Goal: Task Accomplishment & Management: Complete application form

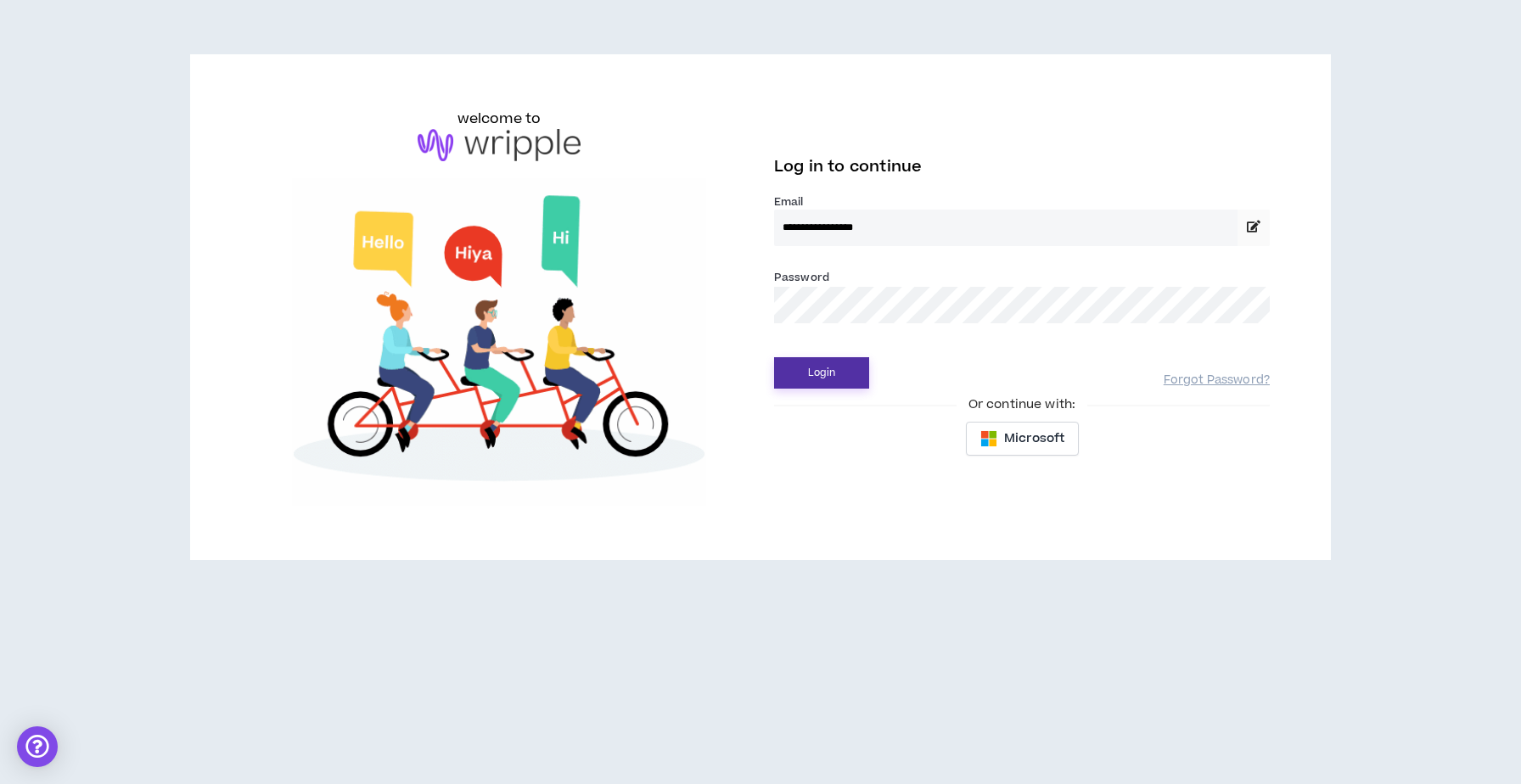
click at [831, 366] on button "Login" at bounding box center [821, 372] width 95 height 31
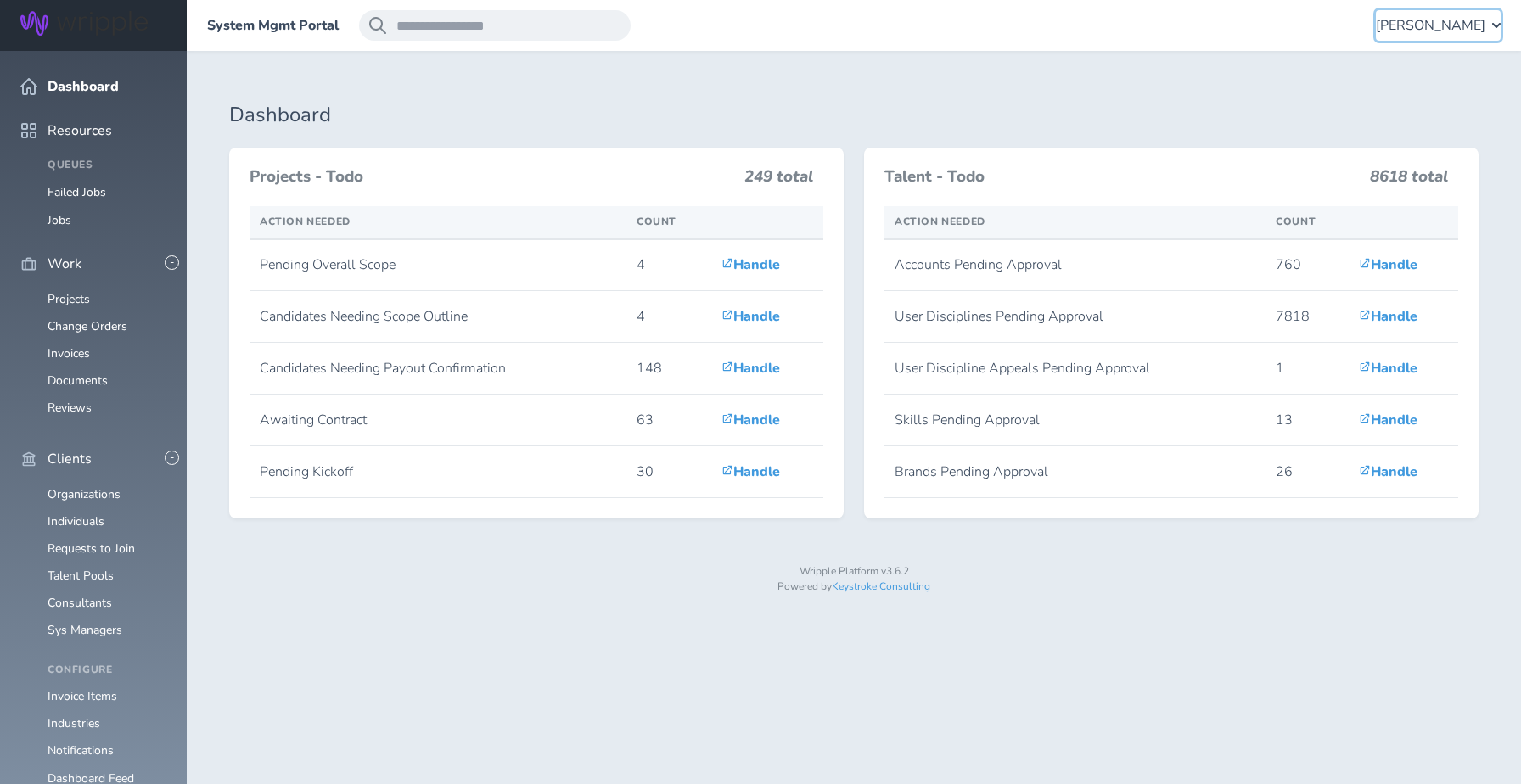
click at [1462, 23] on span "[PERSON_NAME]" at bounding box center [1430, 25] width 109 height 15
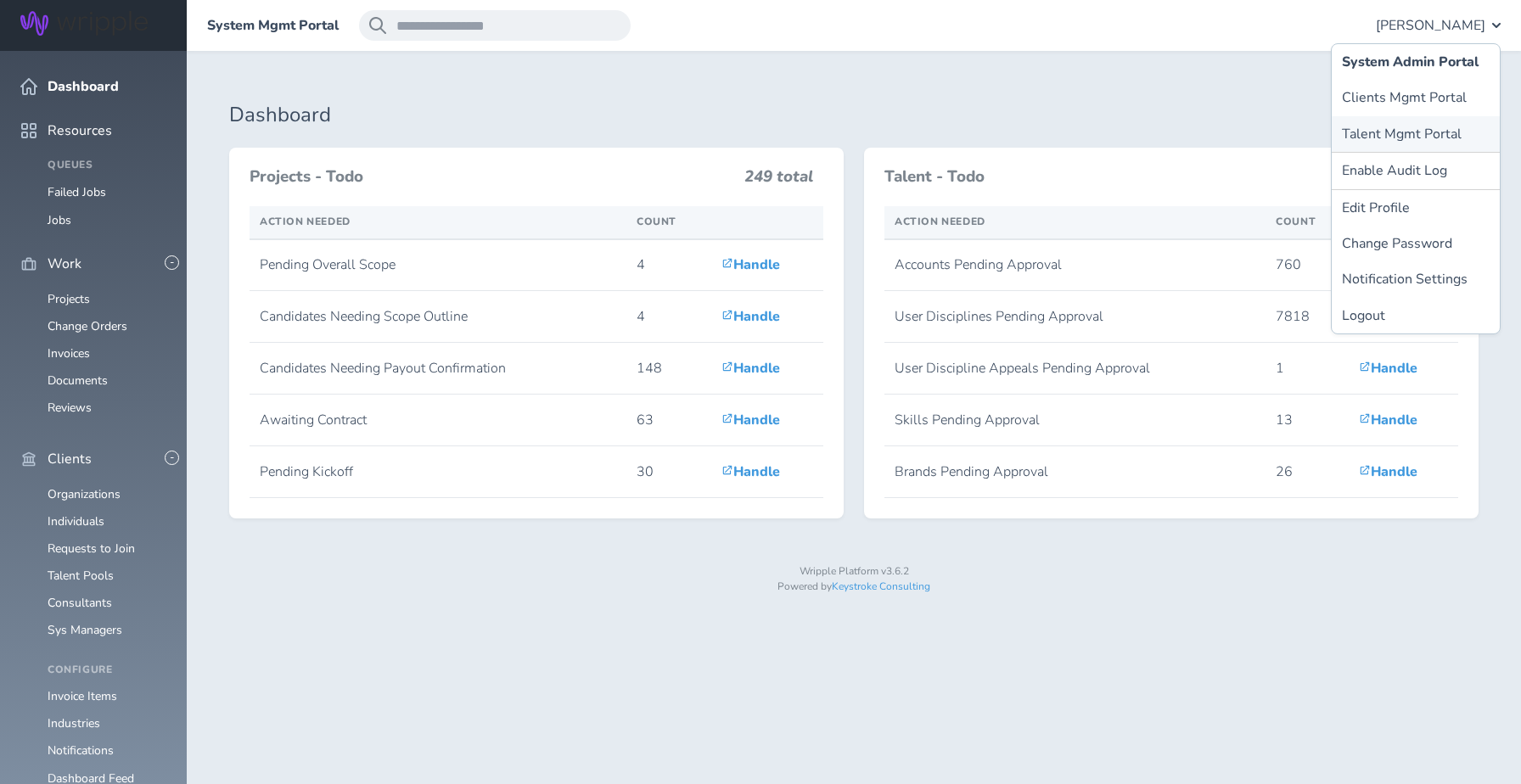
click at [1399, 134] on link "Talent Mgmt Portal" at bounding box center [1414, 134] width 168 height 36
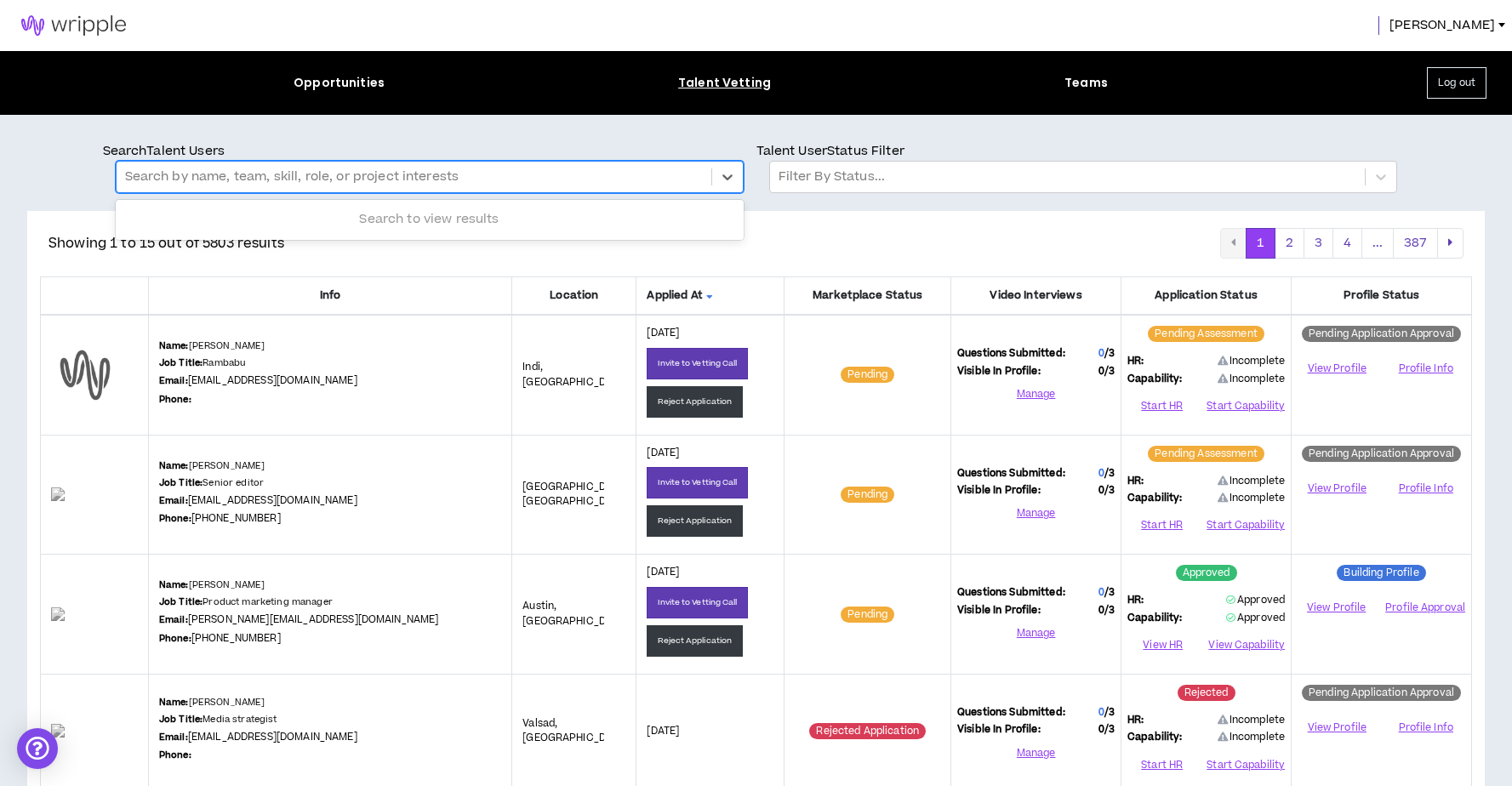
click at [685, 179] on div at bounding box center [413, 176] width 578 height 22
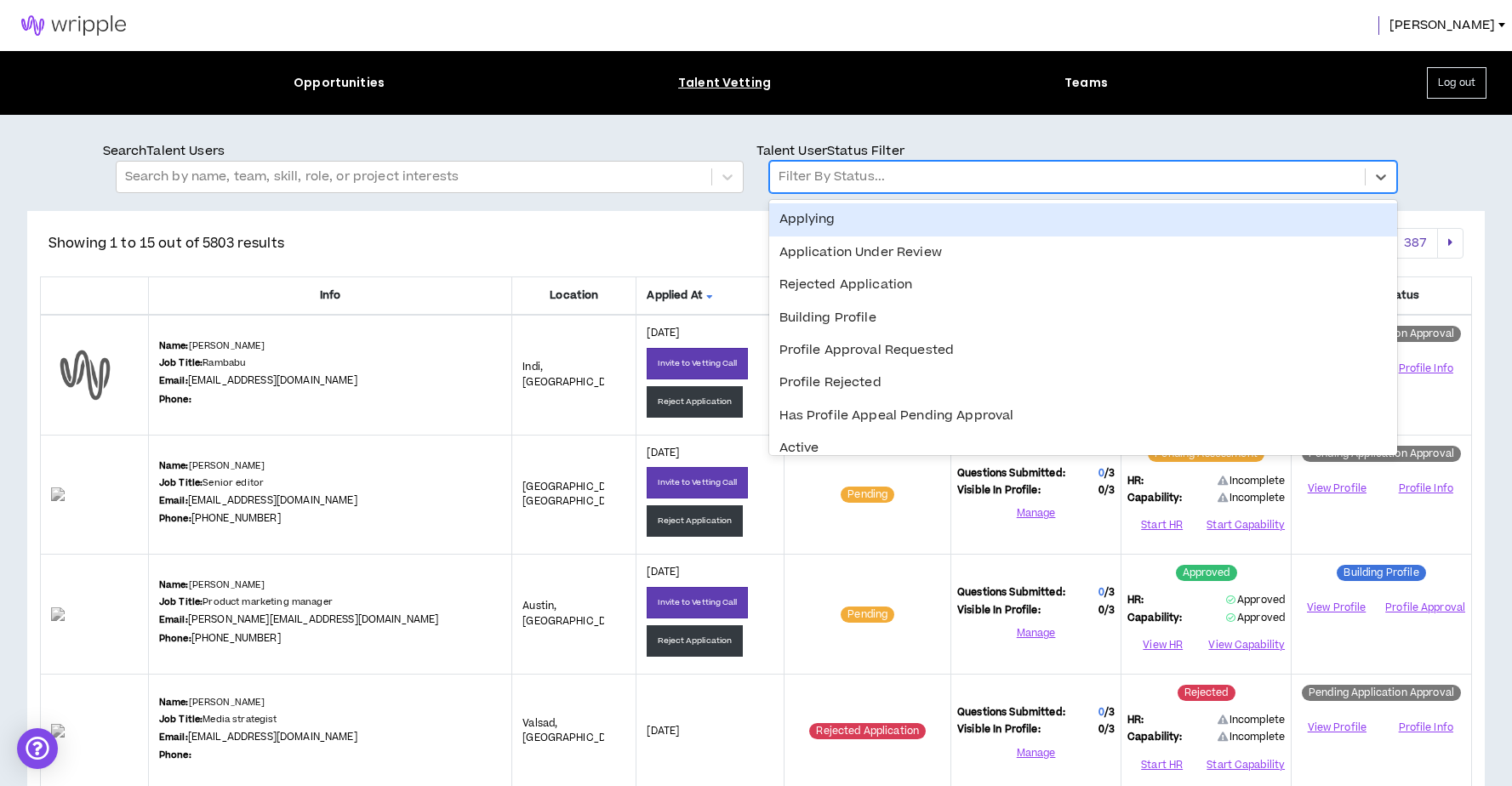
click at [802, 177] on div at bounding box center [1067, 176] width 578 height 22
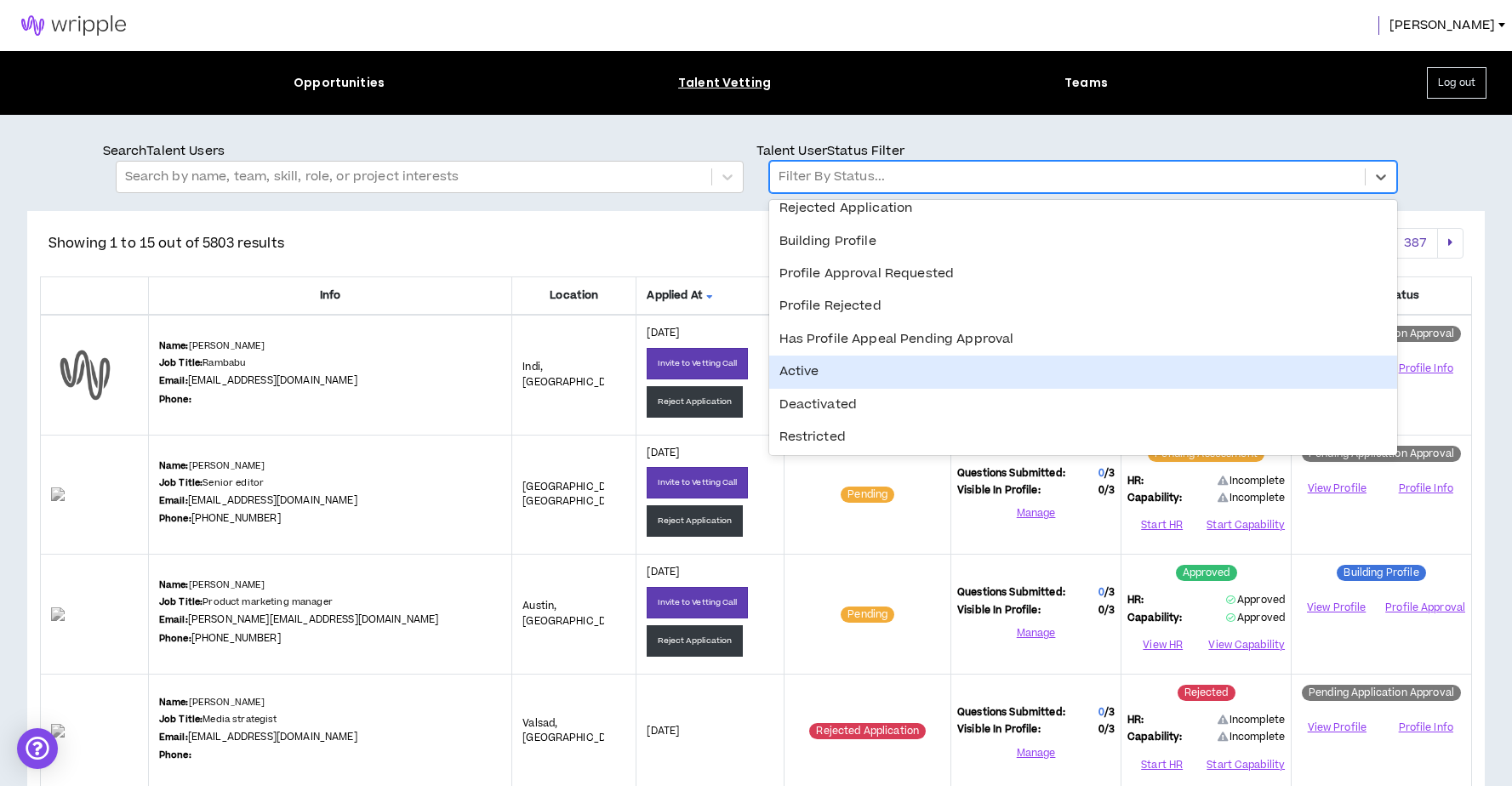
click at [797, 369] on div "Active" at bounding box center [1083, 371] width 628 height 32
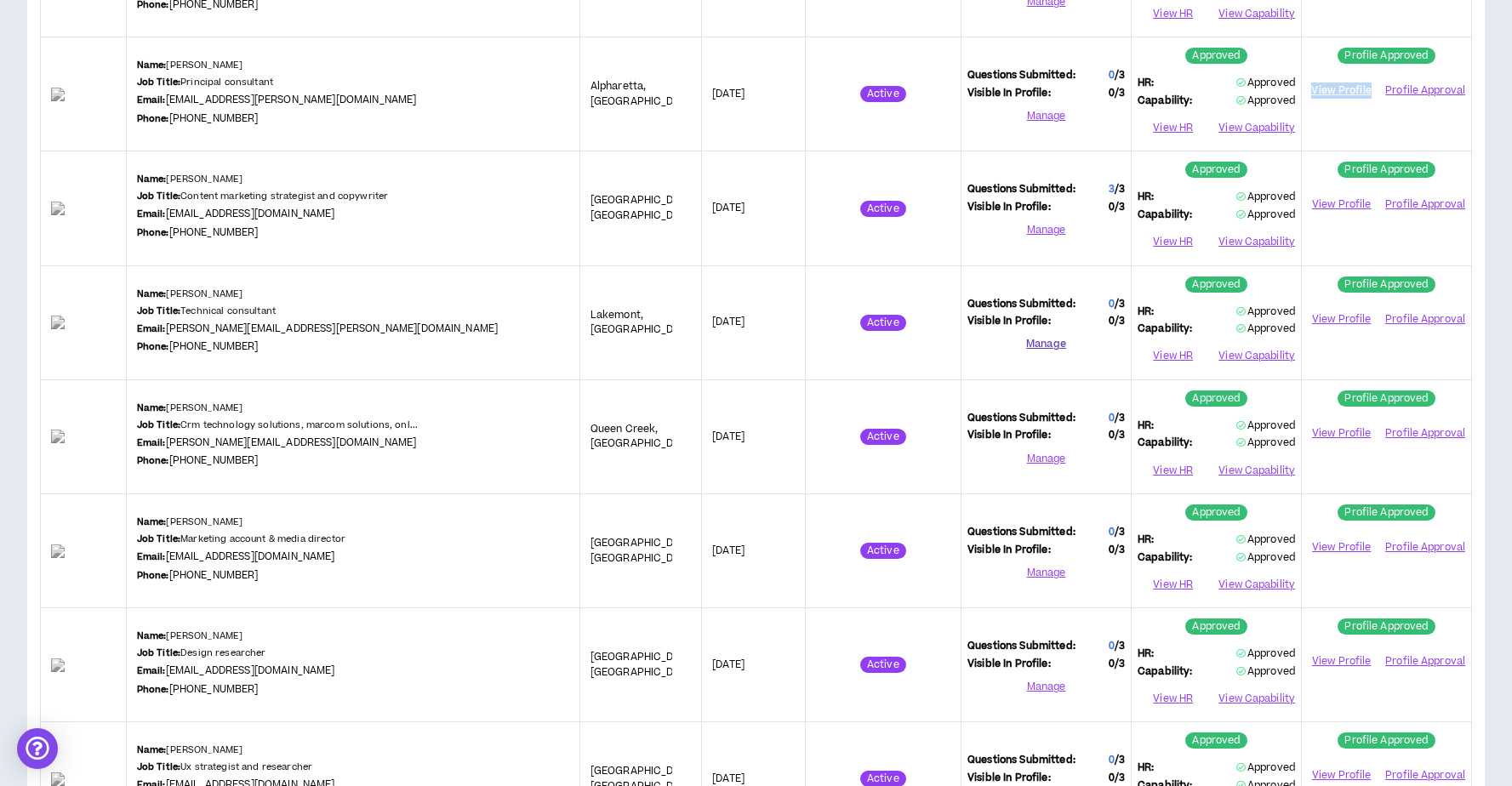
scroll to position [377, 0]
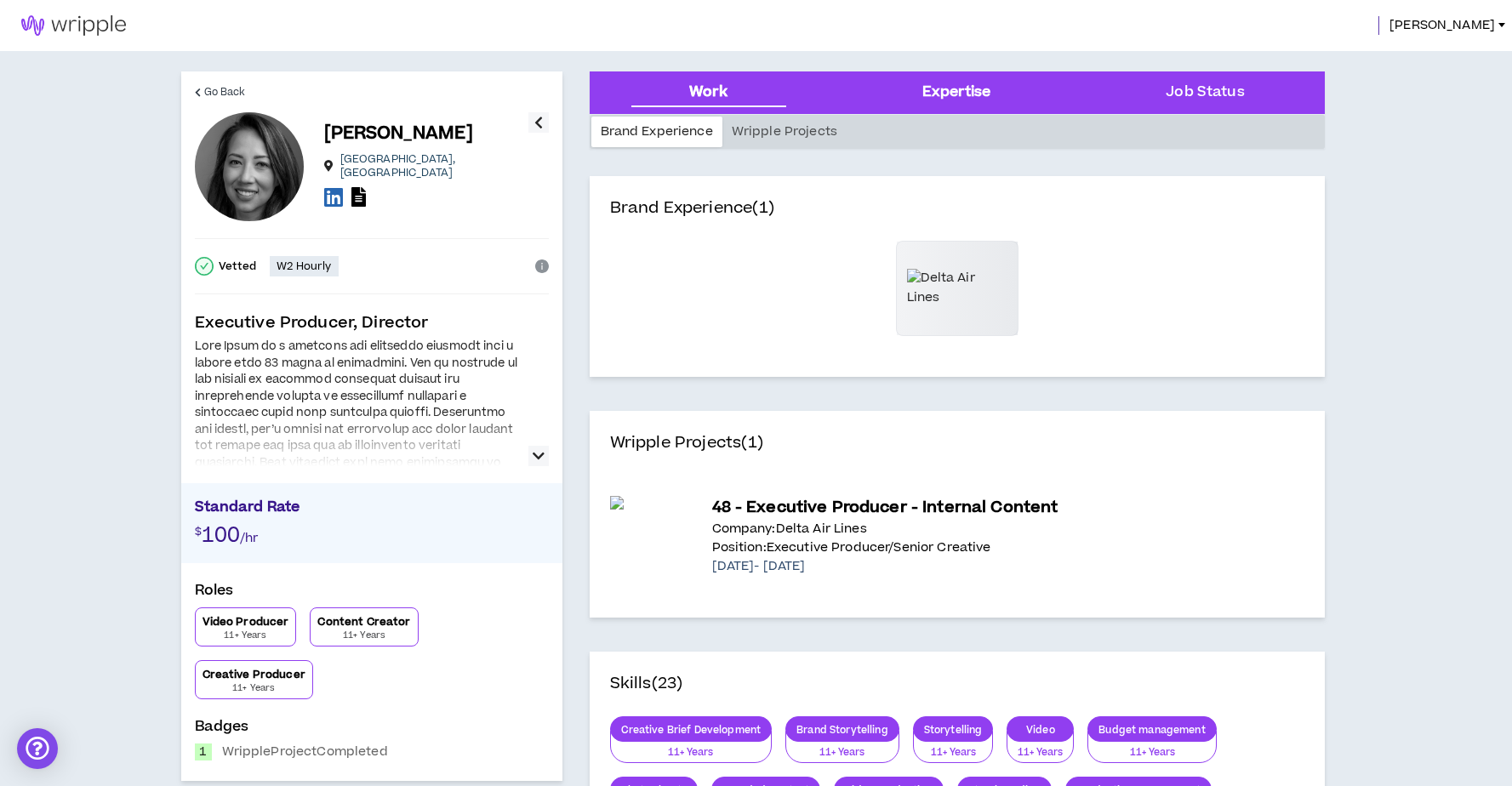
click at [935, 91] on div "Expertise" at bounding box center [956, 93] width 68 height 22
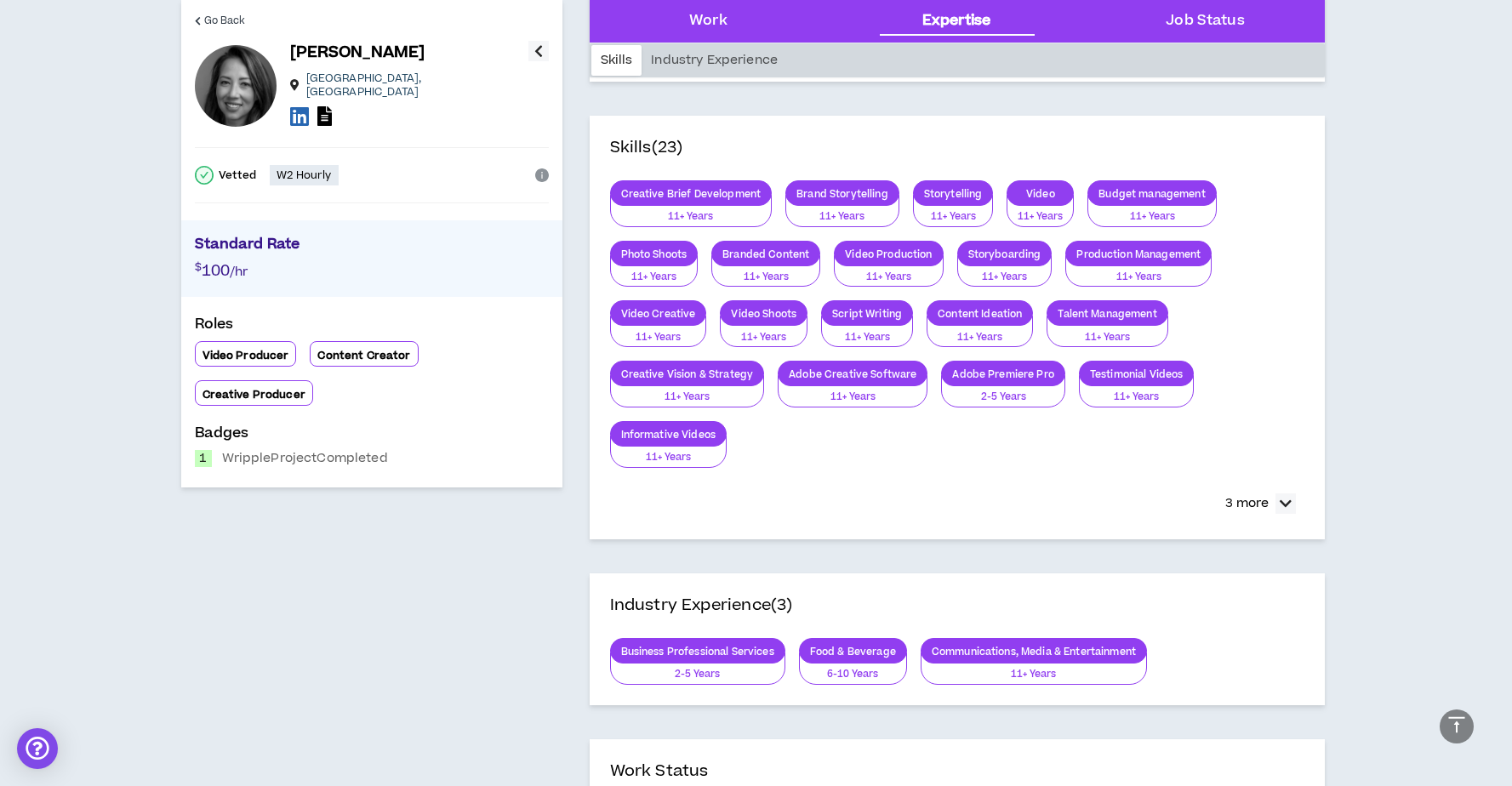
scroll to position [543, 0]
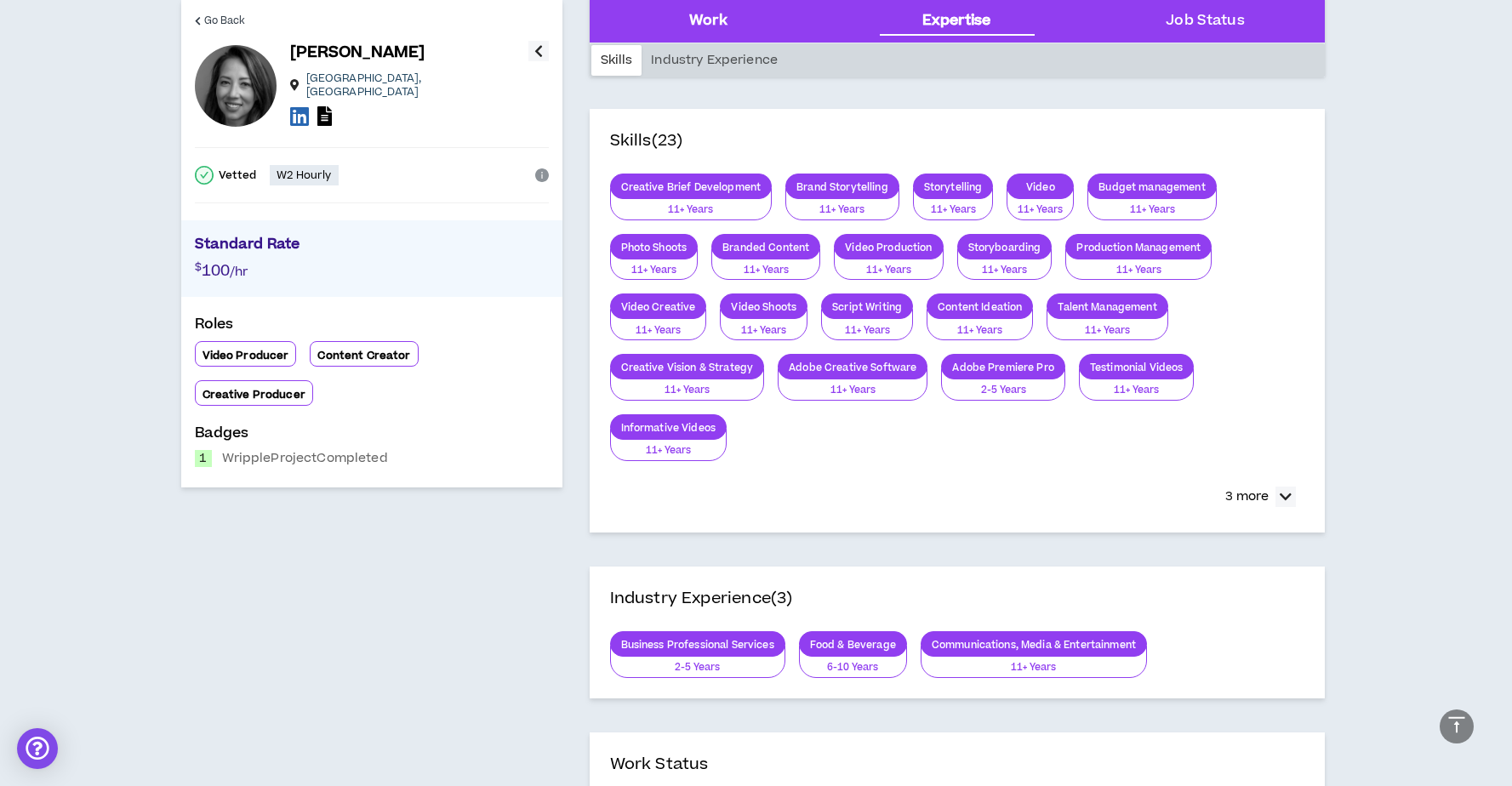
click at [737, 39] on div "Work" at bounding box center [709, 21] width 221 height 43
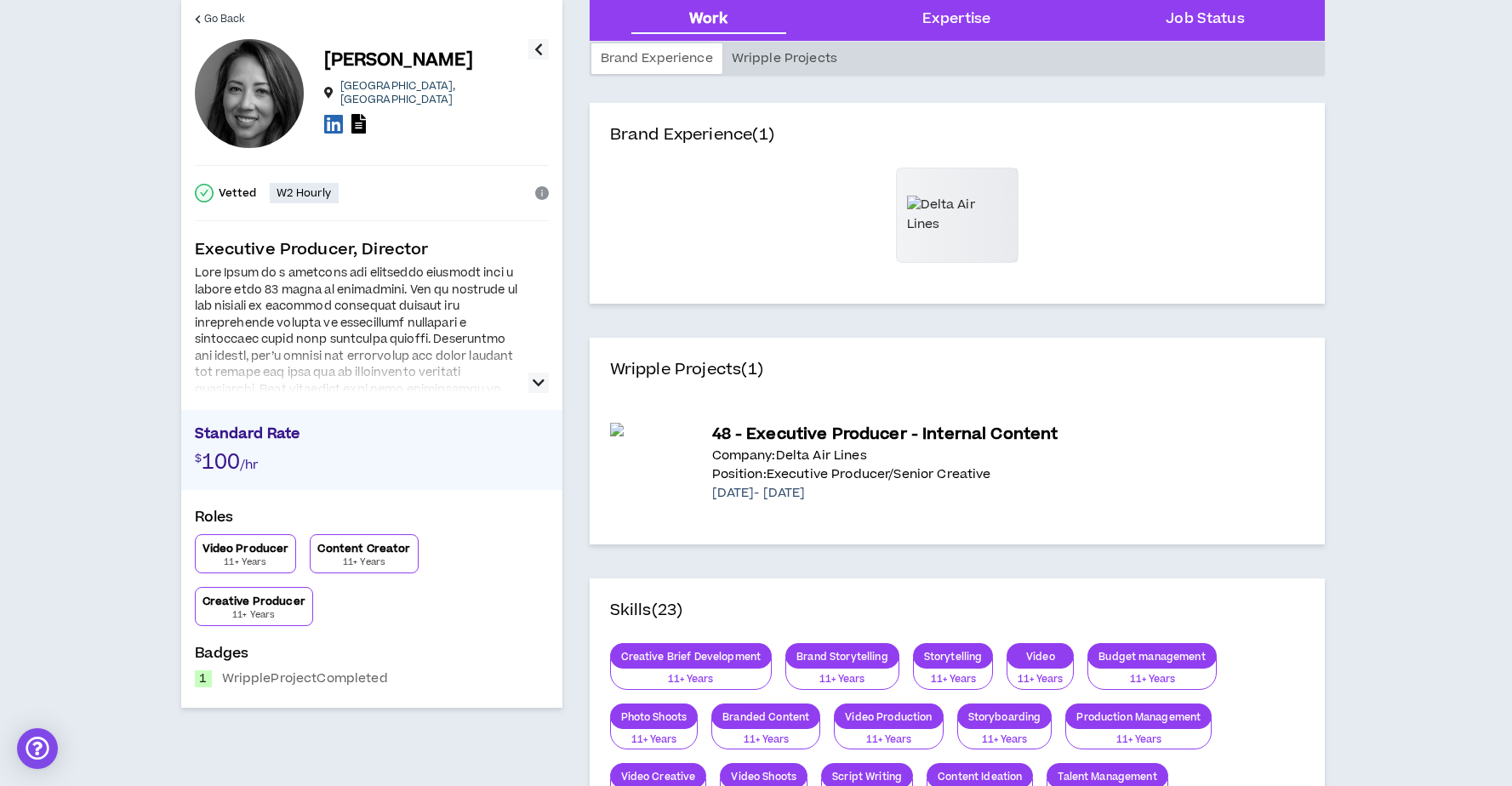
scroll to position [67, 0]
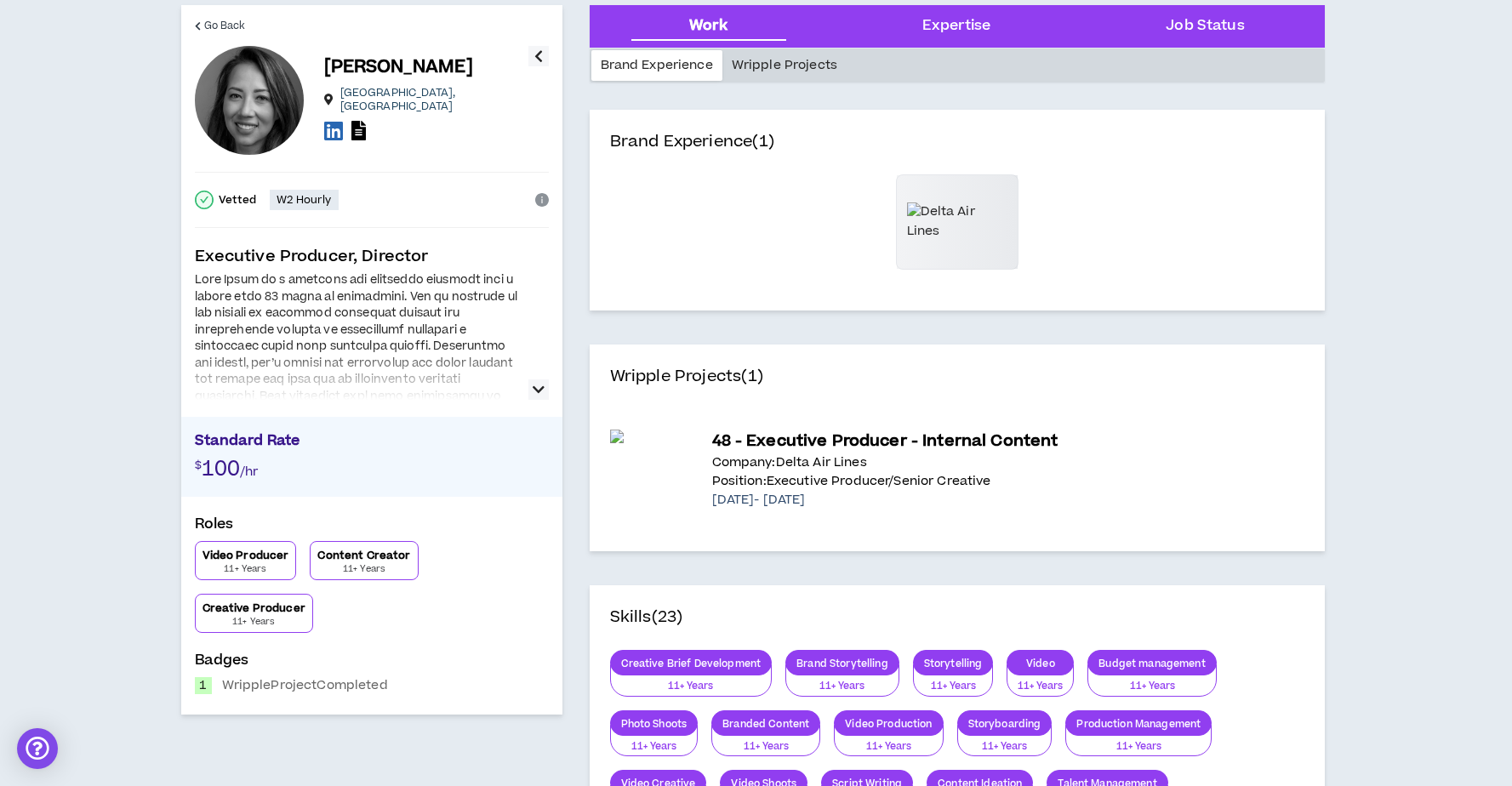
click at [764, 67] on div "Wripple Projects" at bounding box center [784, 65] width 125 height 30
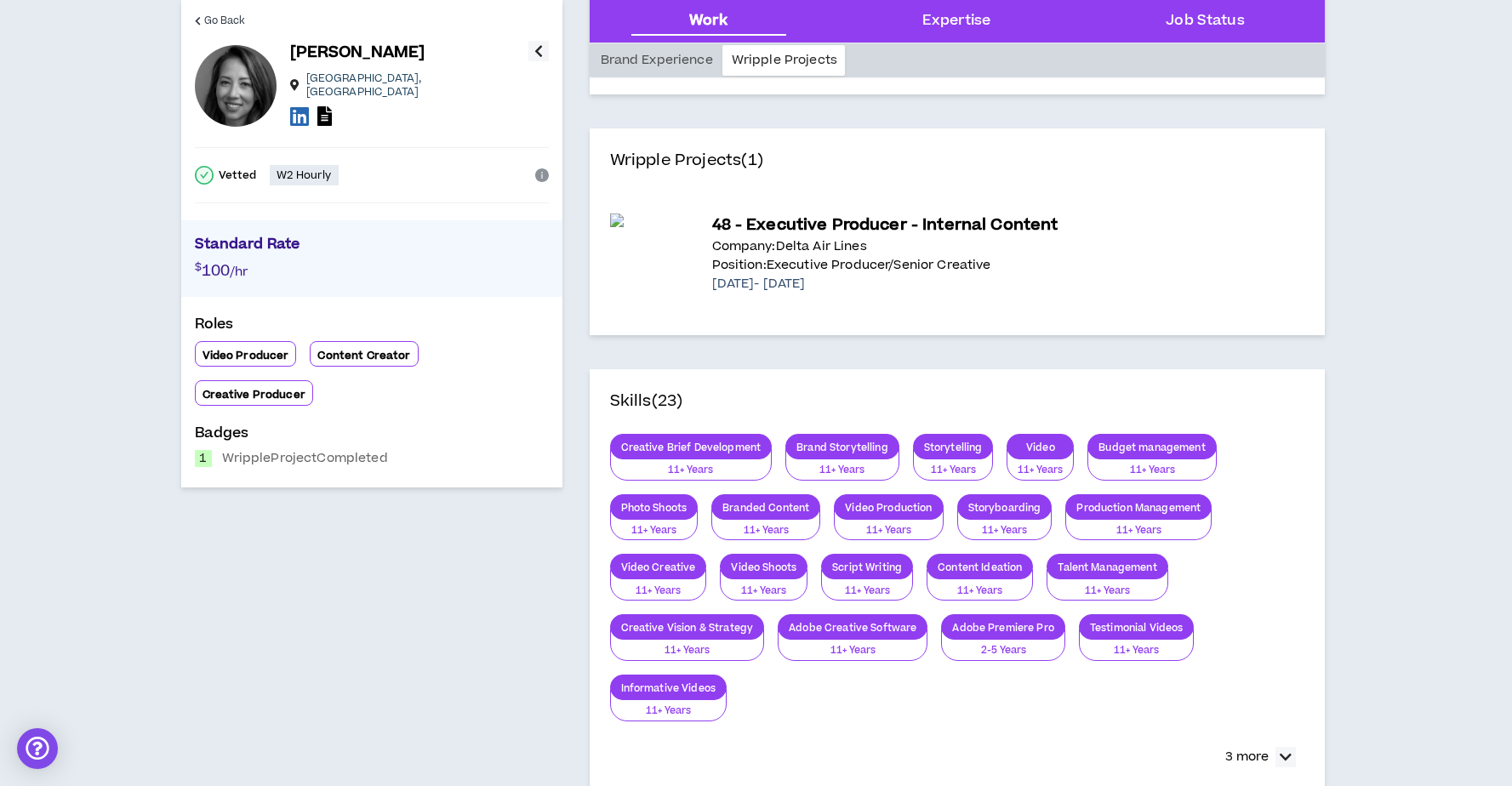
scroll to position [301, 0]
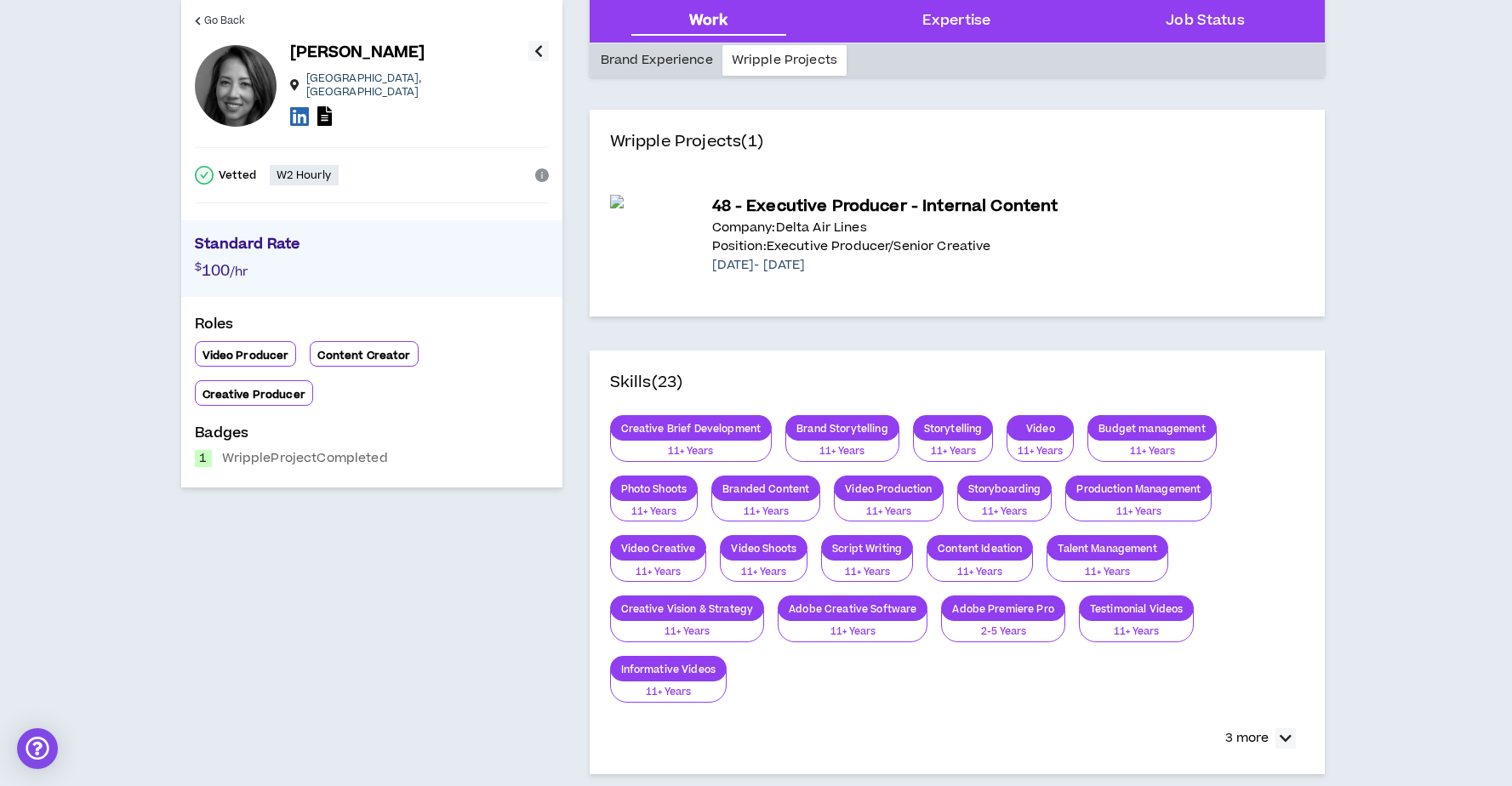
click at [675, 61] on div "Brand Experience" at bounding box center [656, 61] width 131 height 30
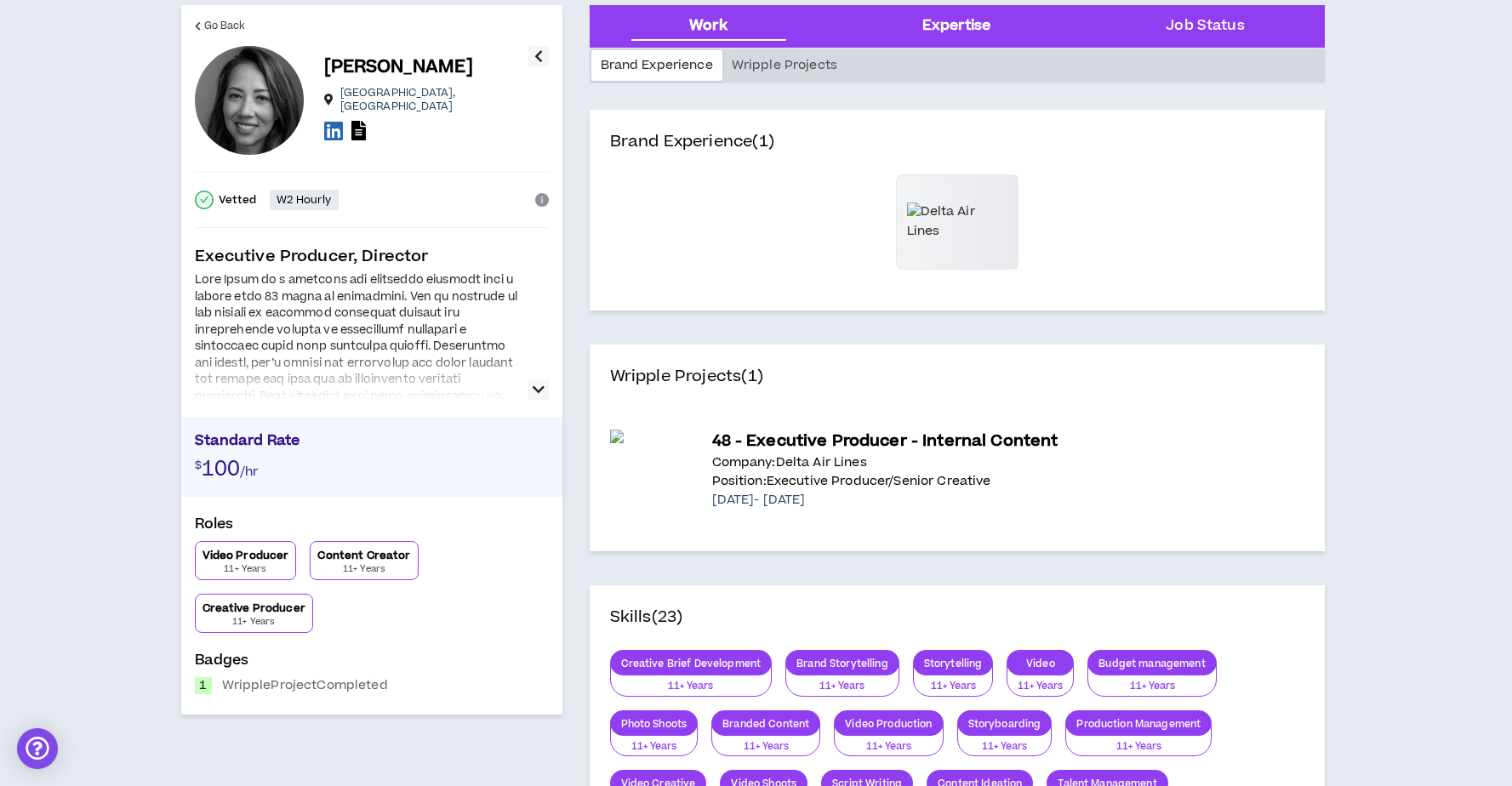
click at [931, 25] on div "Expertise" at bounding box center [956, 26] width 68 height 22
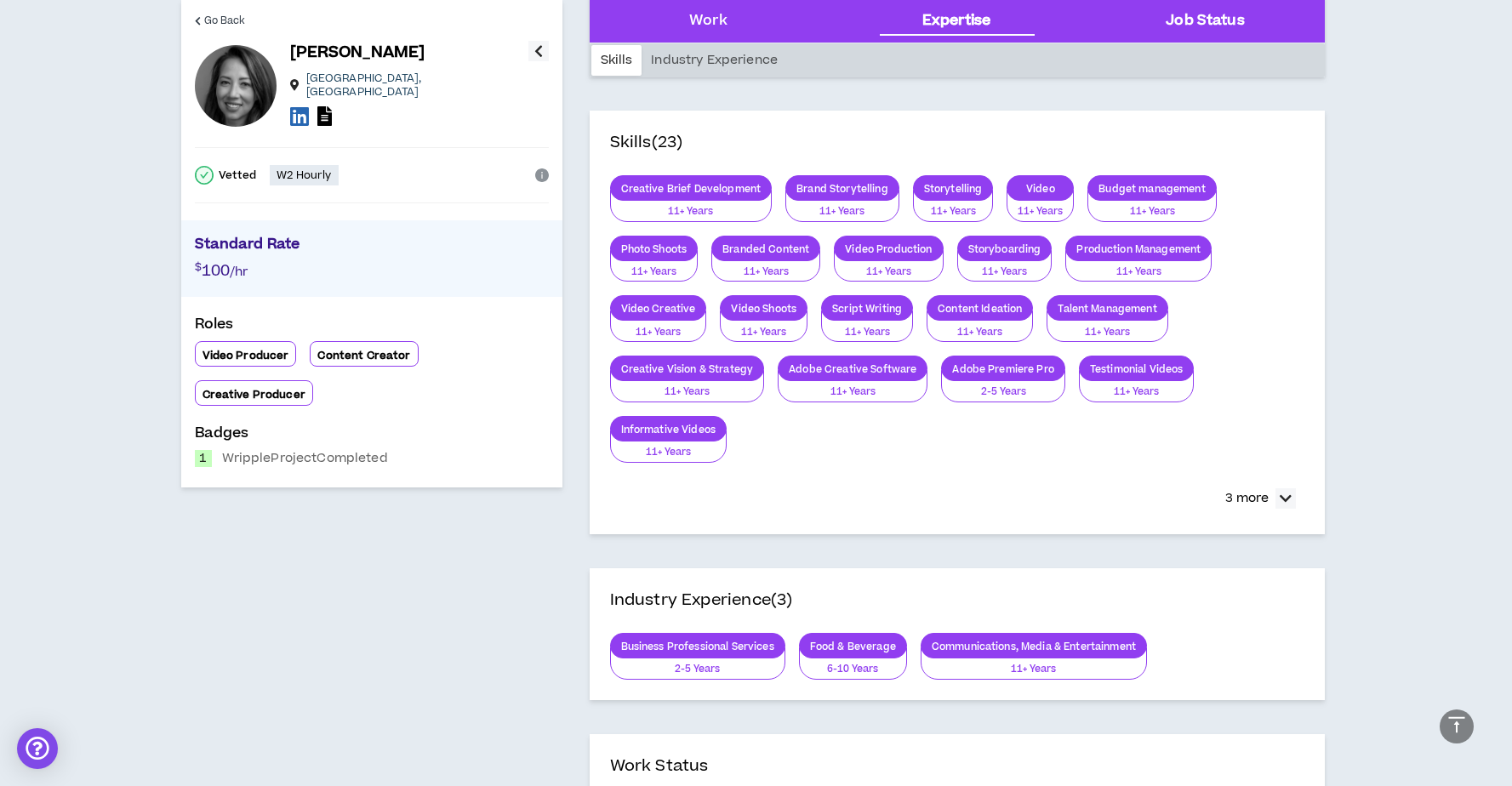
scroll to position [543, 0]
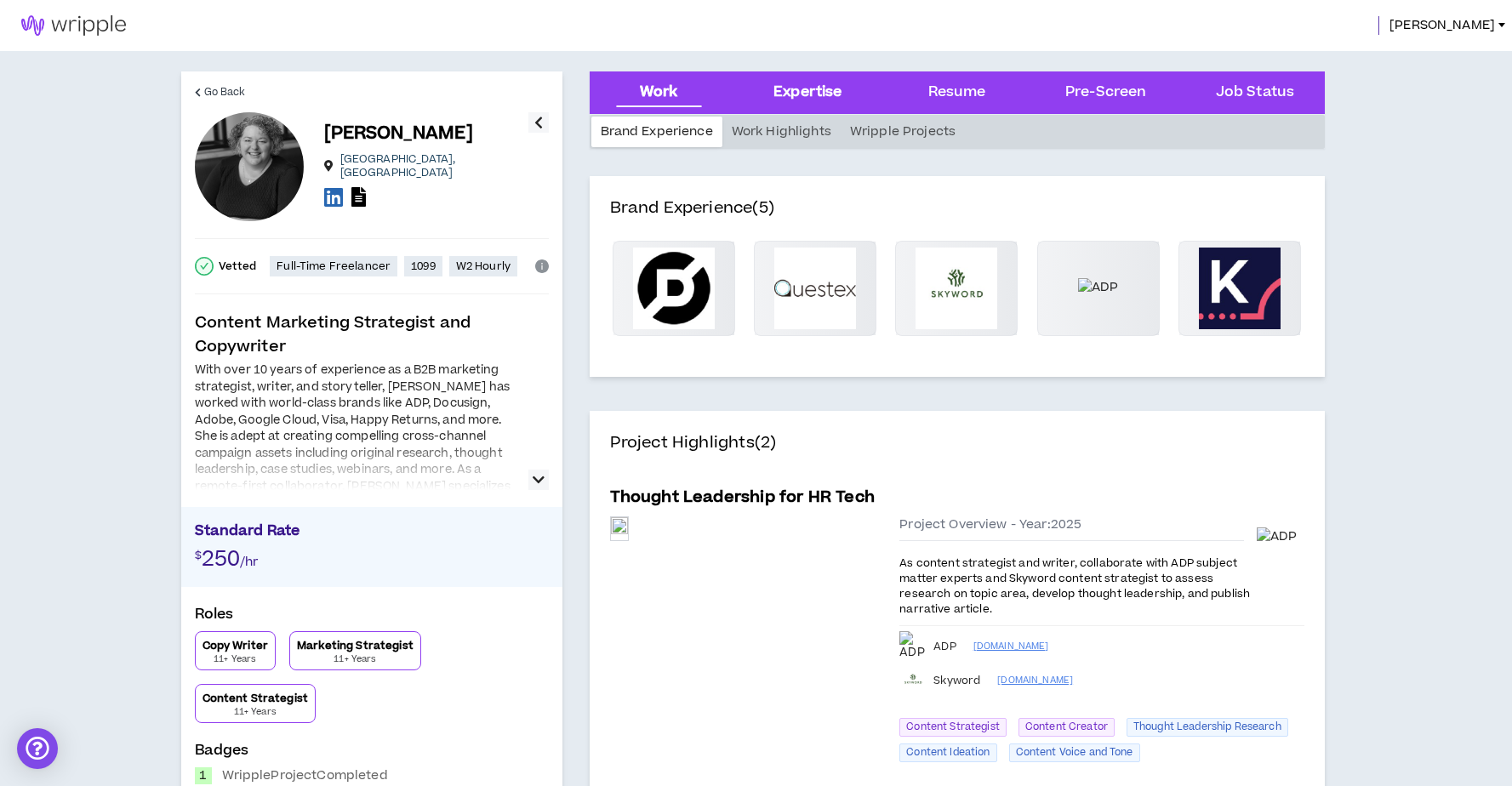
click at [835, 85] on div "Expertise" at bounding box center [808, 93] width 68 height 22
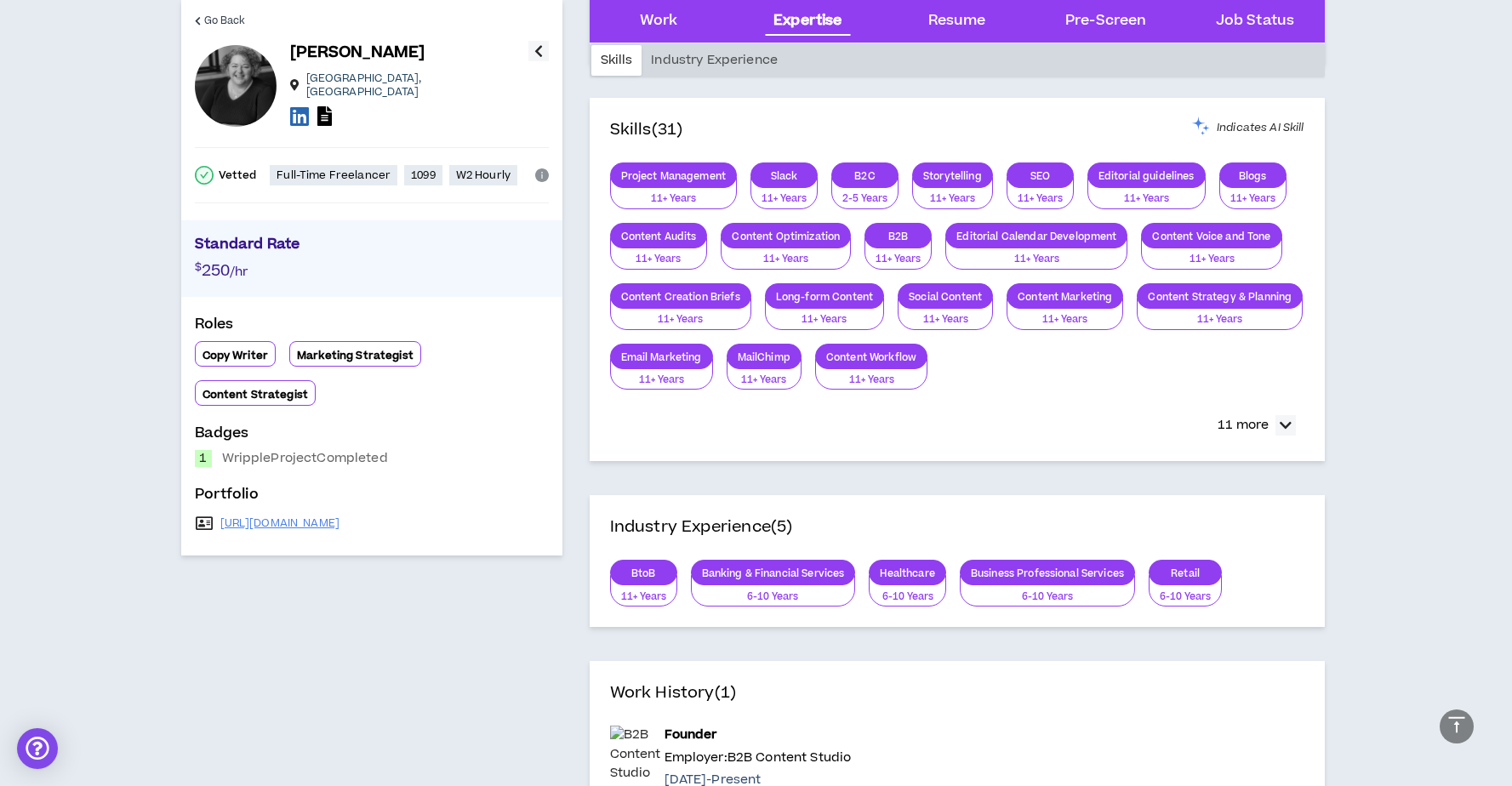
scroll to position [1467, 0]
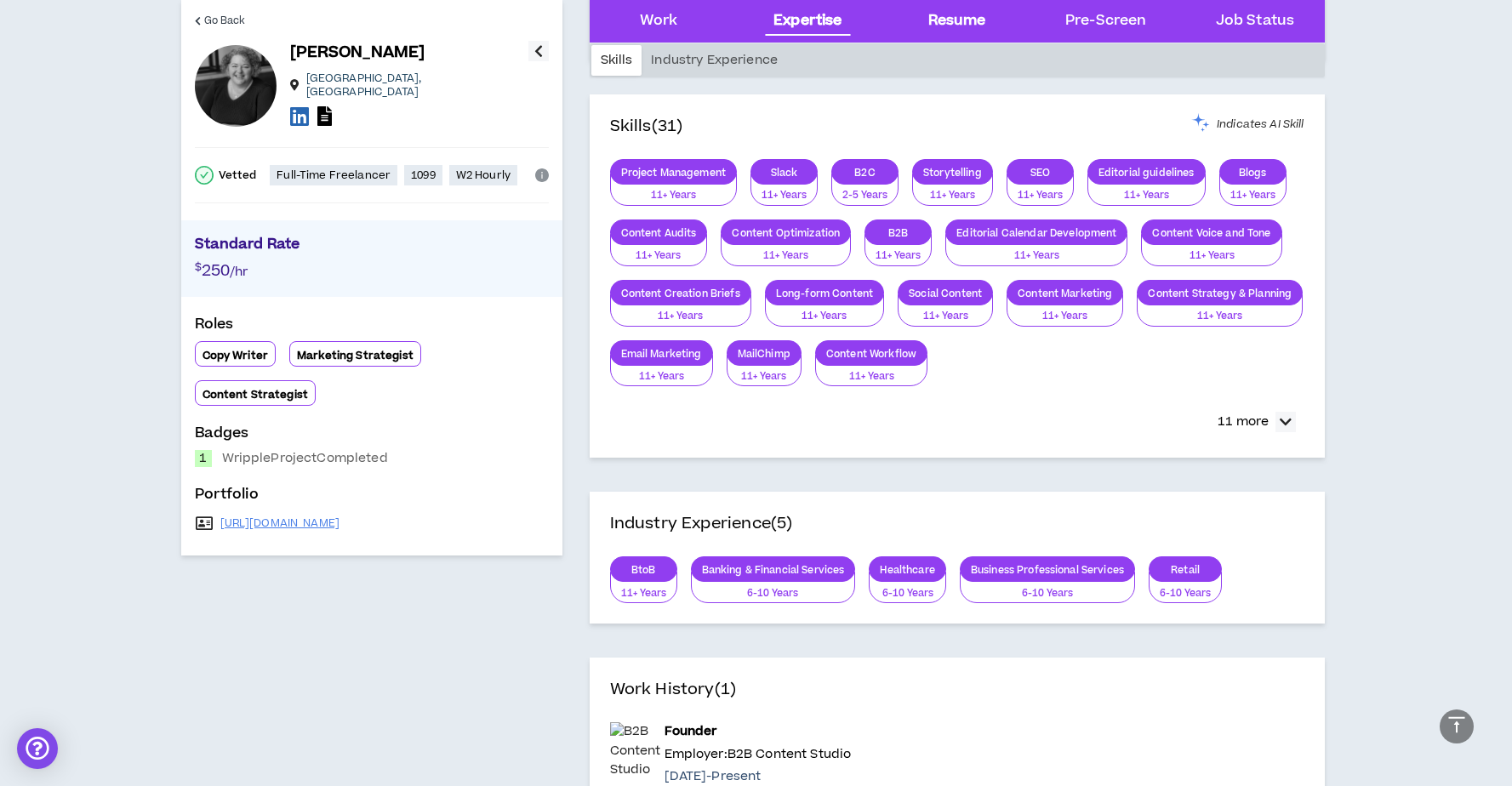
click at [968, 20] on div "Resume" at bounding box center [957, 20] width 58 height 22
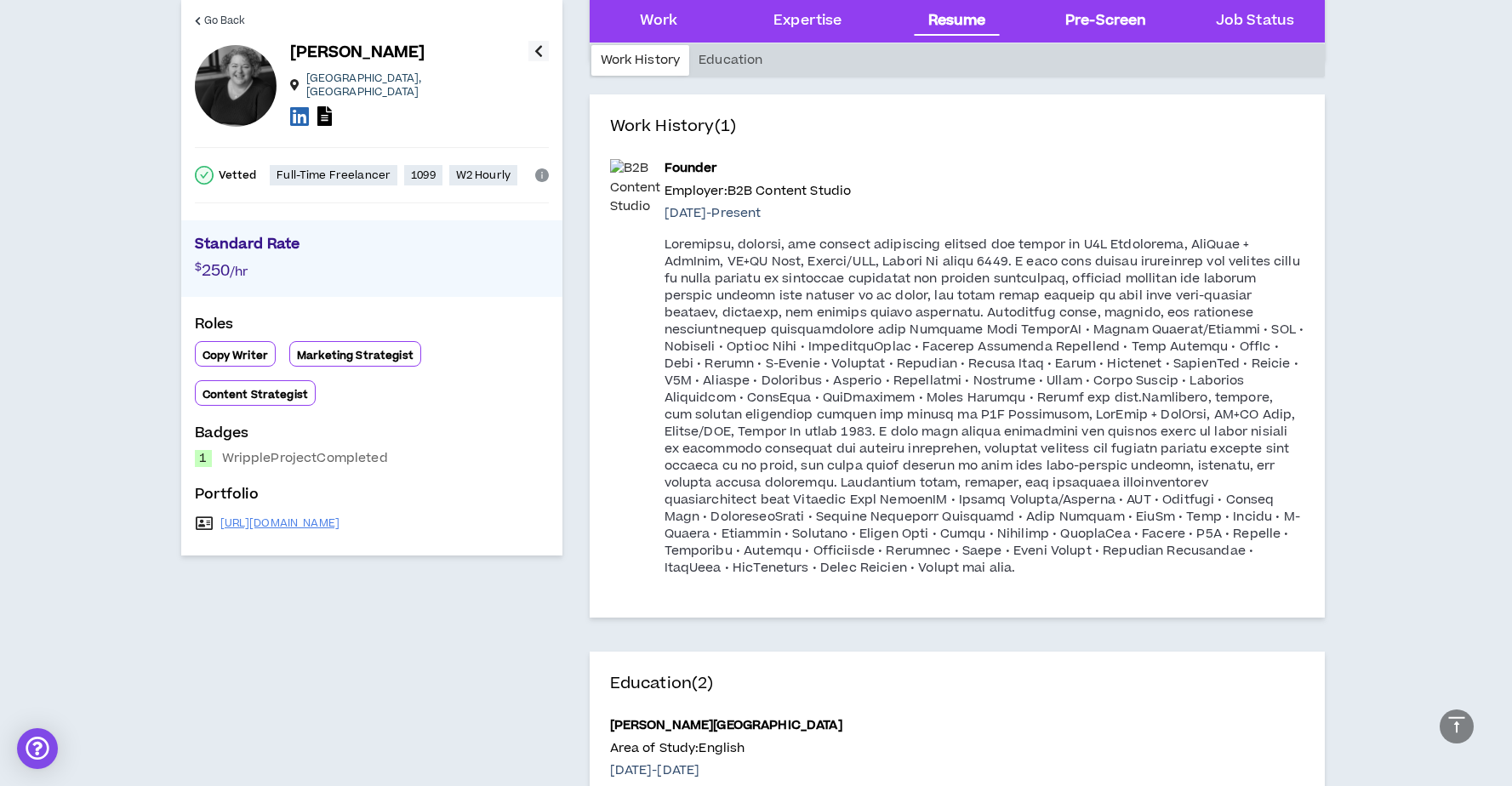
click at [1058, 12] on div "Pre-Screen" at bounding box center [1106, 21] width 122 height 43
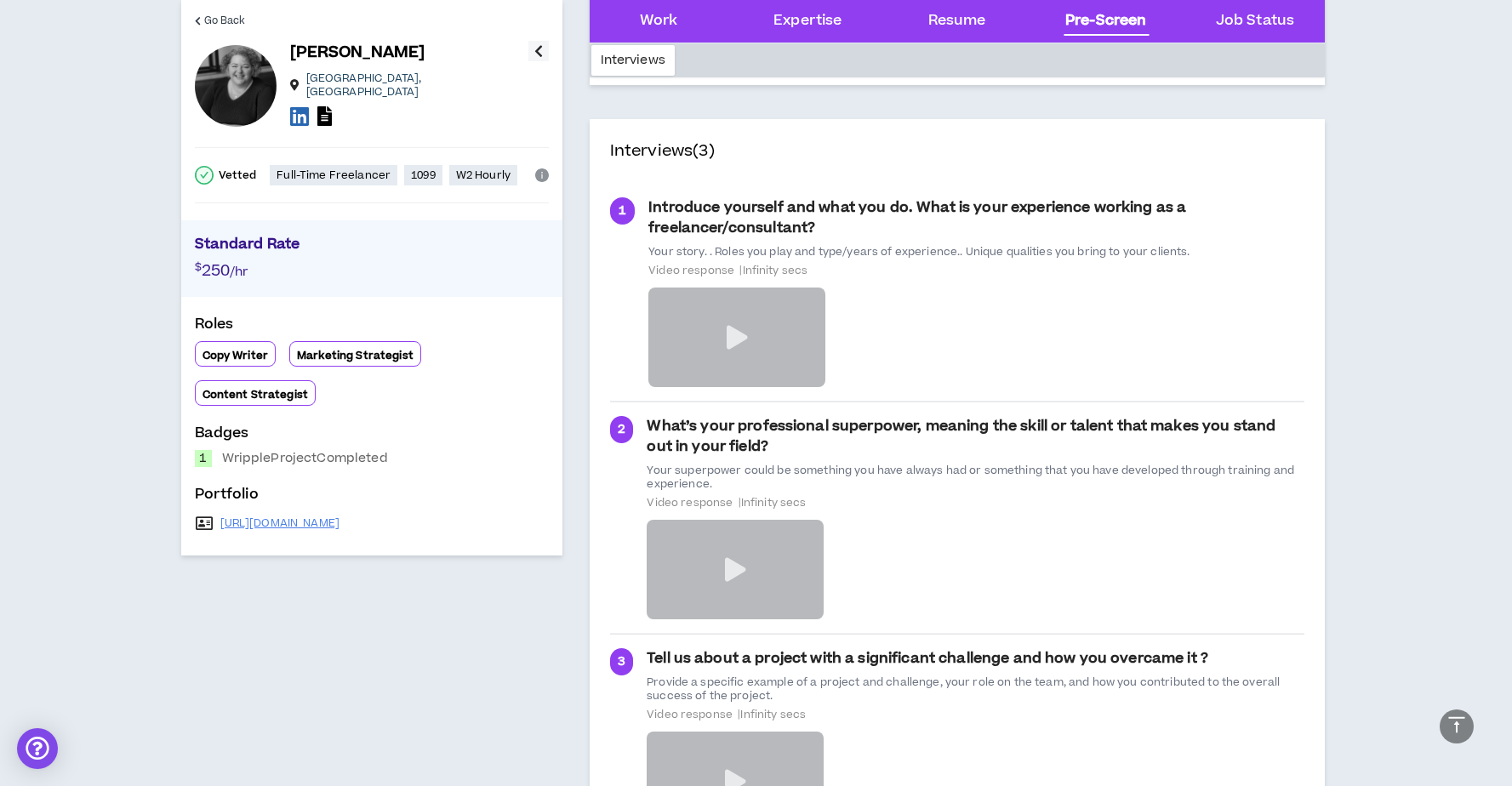
scroll to position [2924, 0]
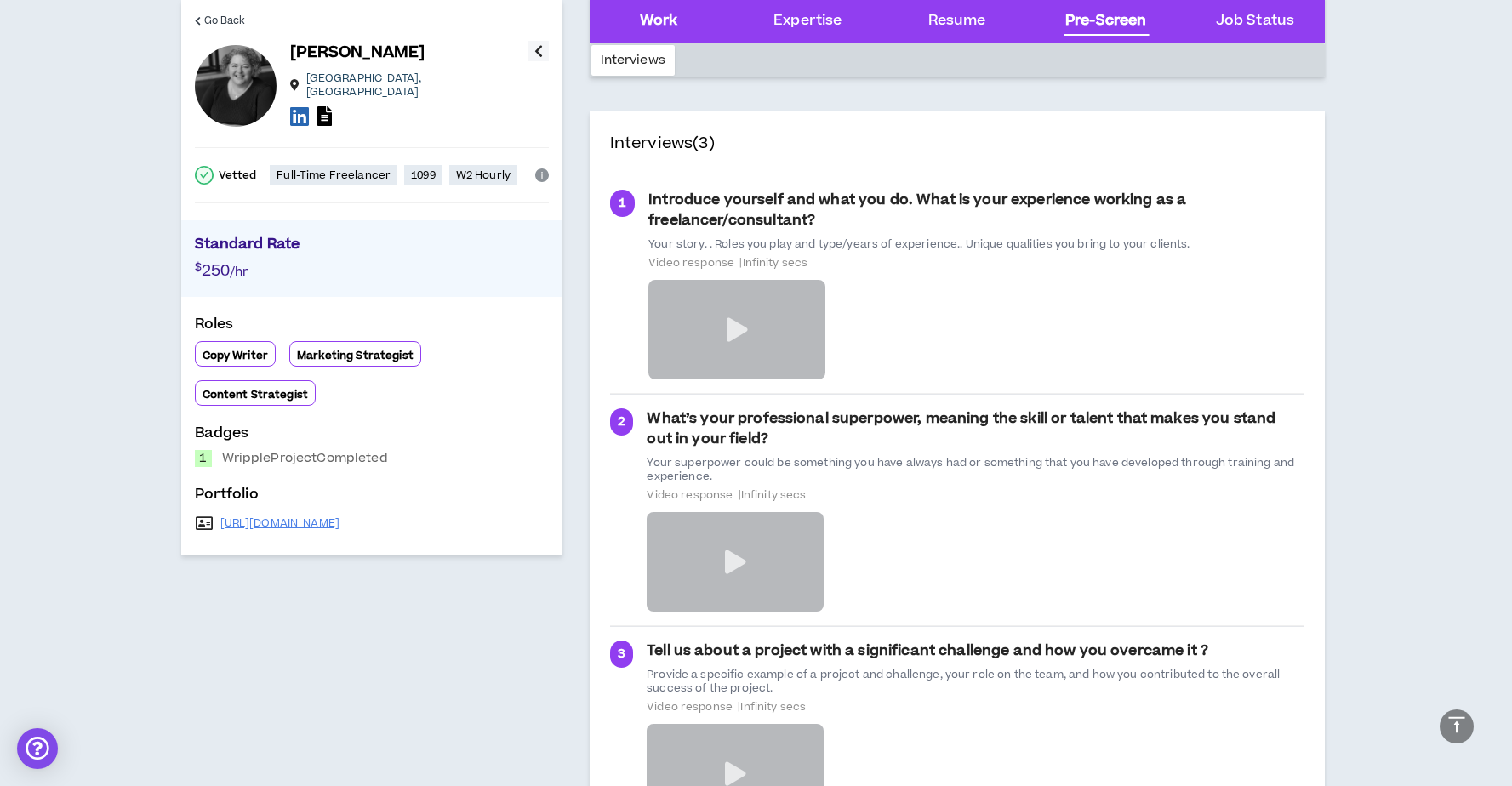
click at [654, 22] on div "Work" at bounding box center [659, 20] width 38 height 22
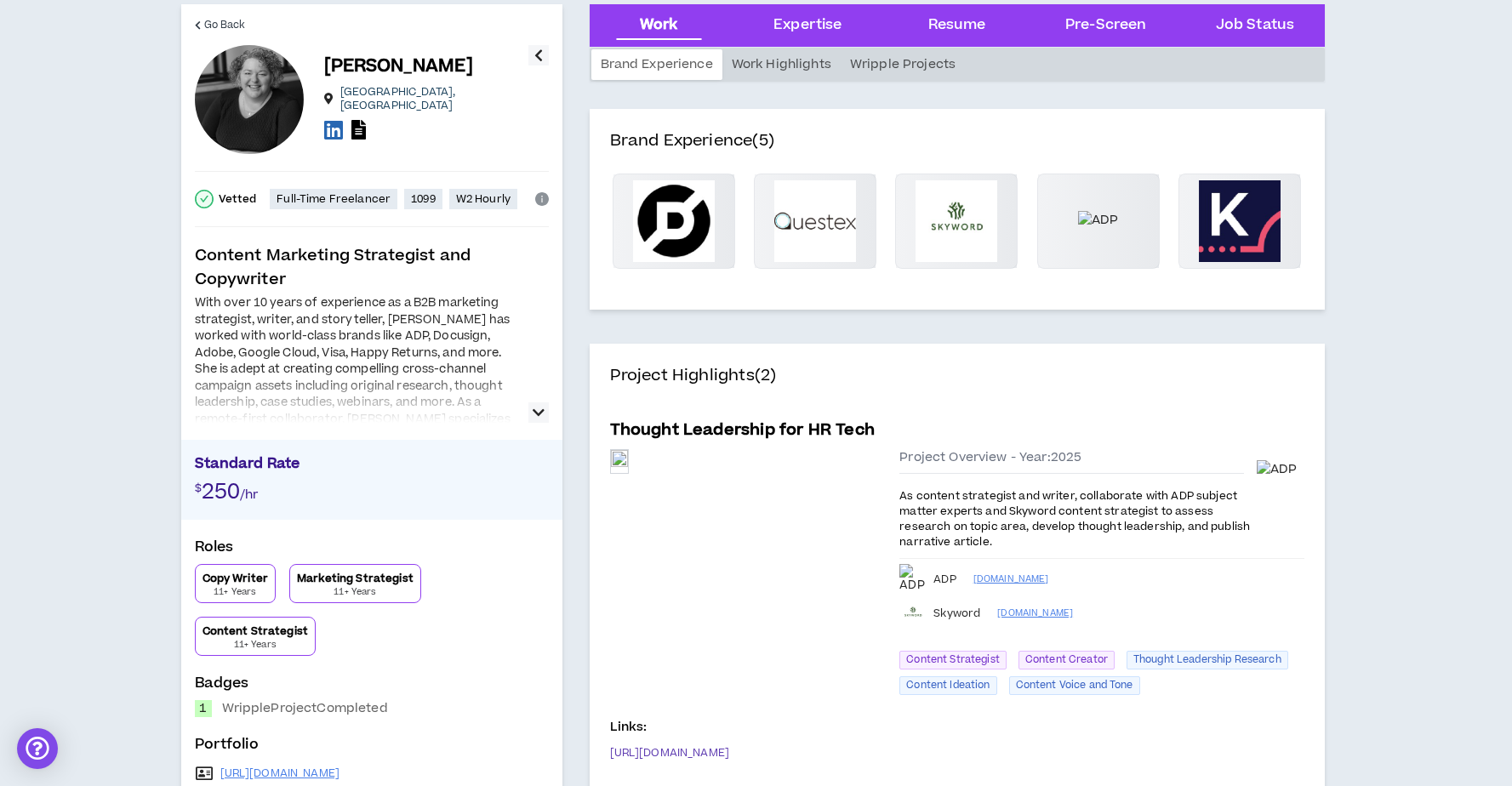
scroll to position [67, 0]
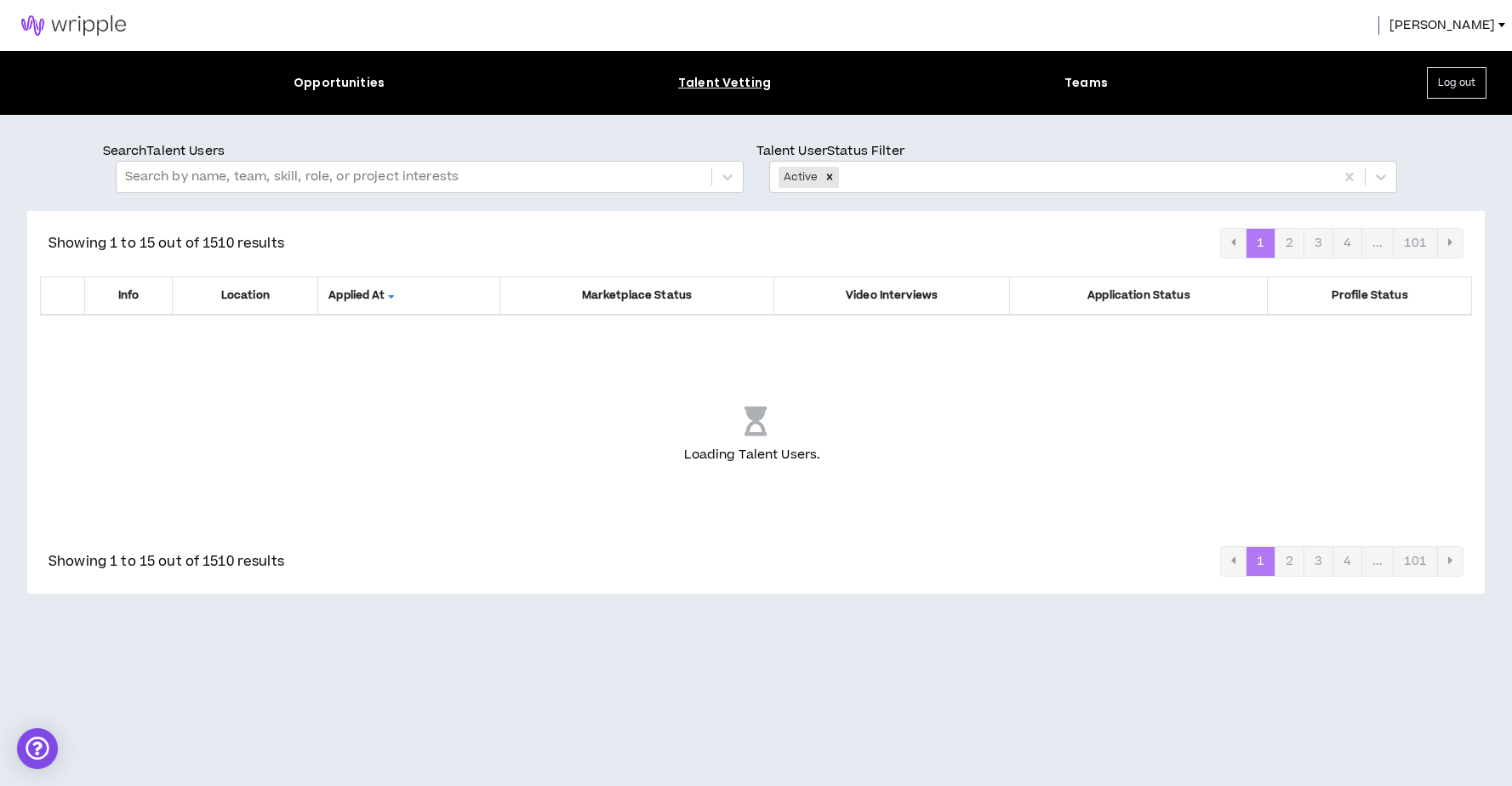
click at [1478, 17] on span "[PERSON_NAME]" at bounding box center [1443, 25] width 106 height 19
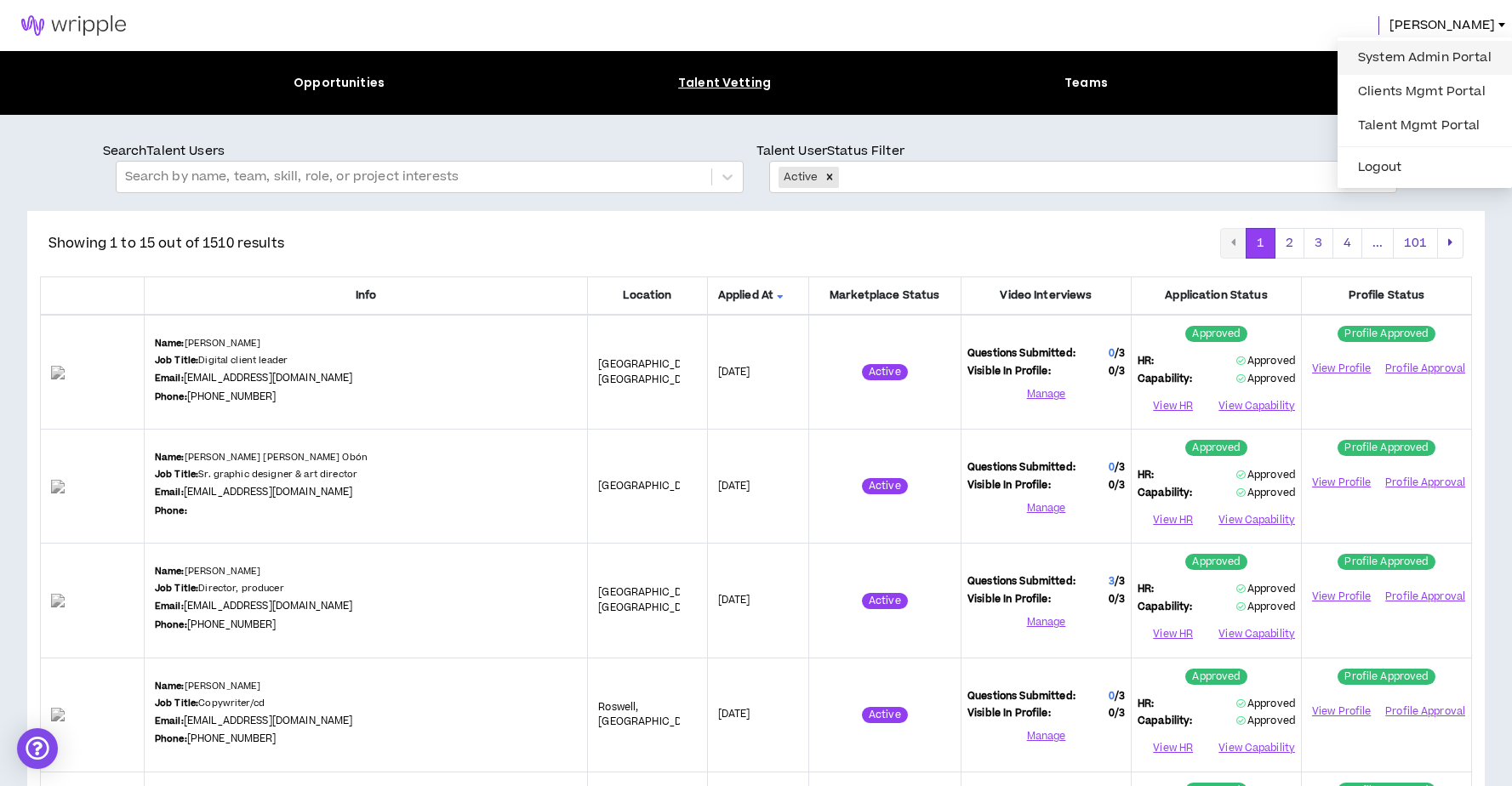
click at [1442, 53] on link "System Admin Portal" at bounding box center [1425, 58] width 154 height 26
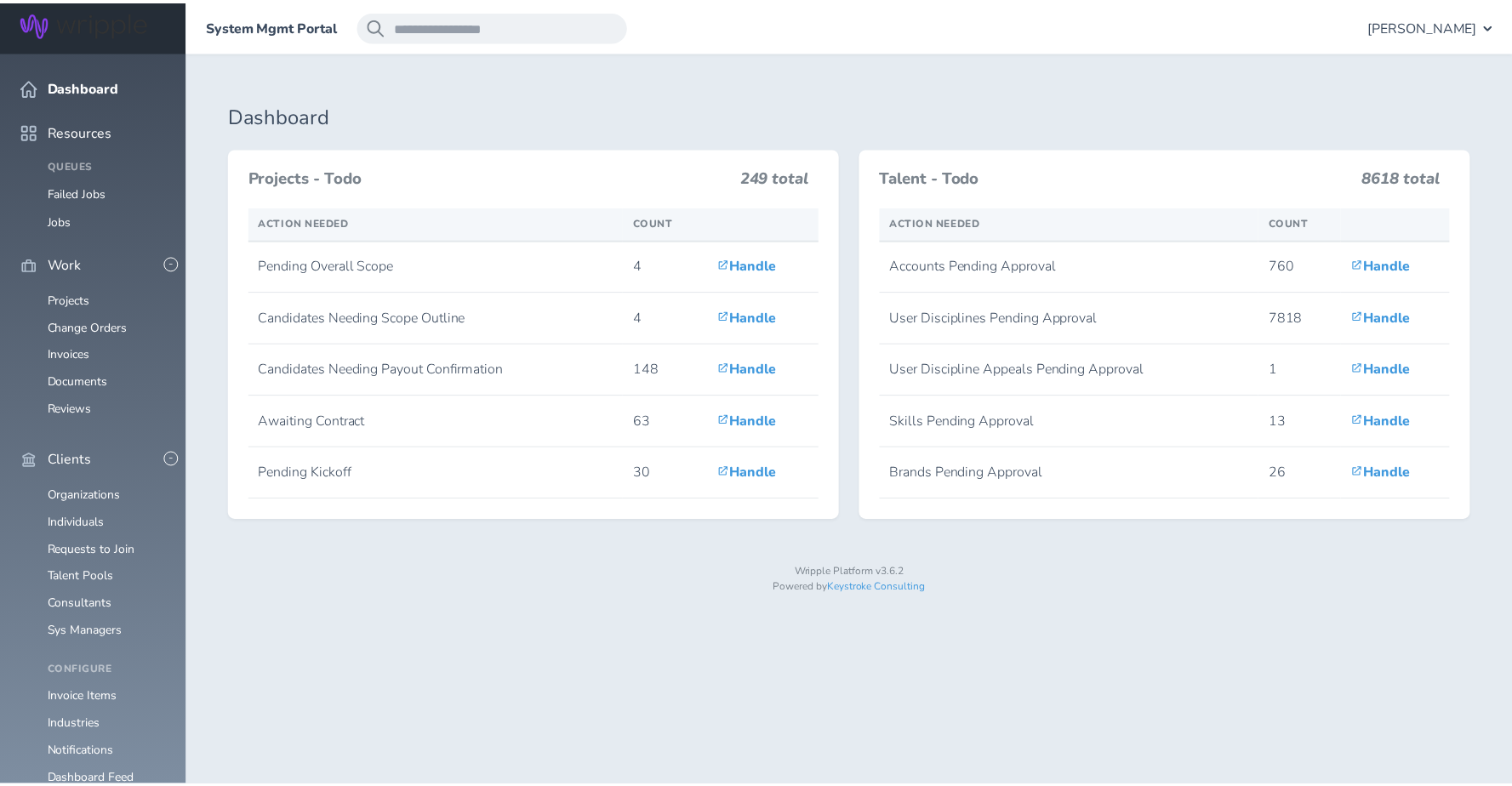
scroll to position [253, 0]
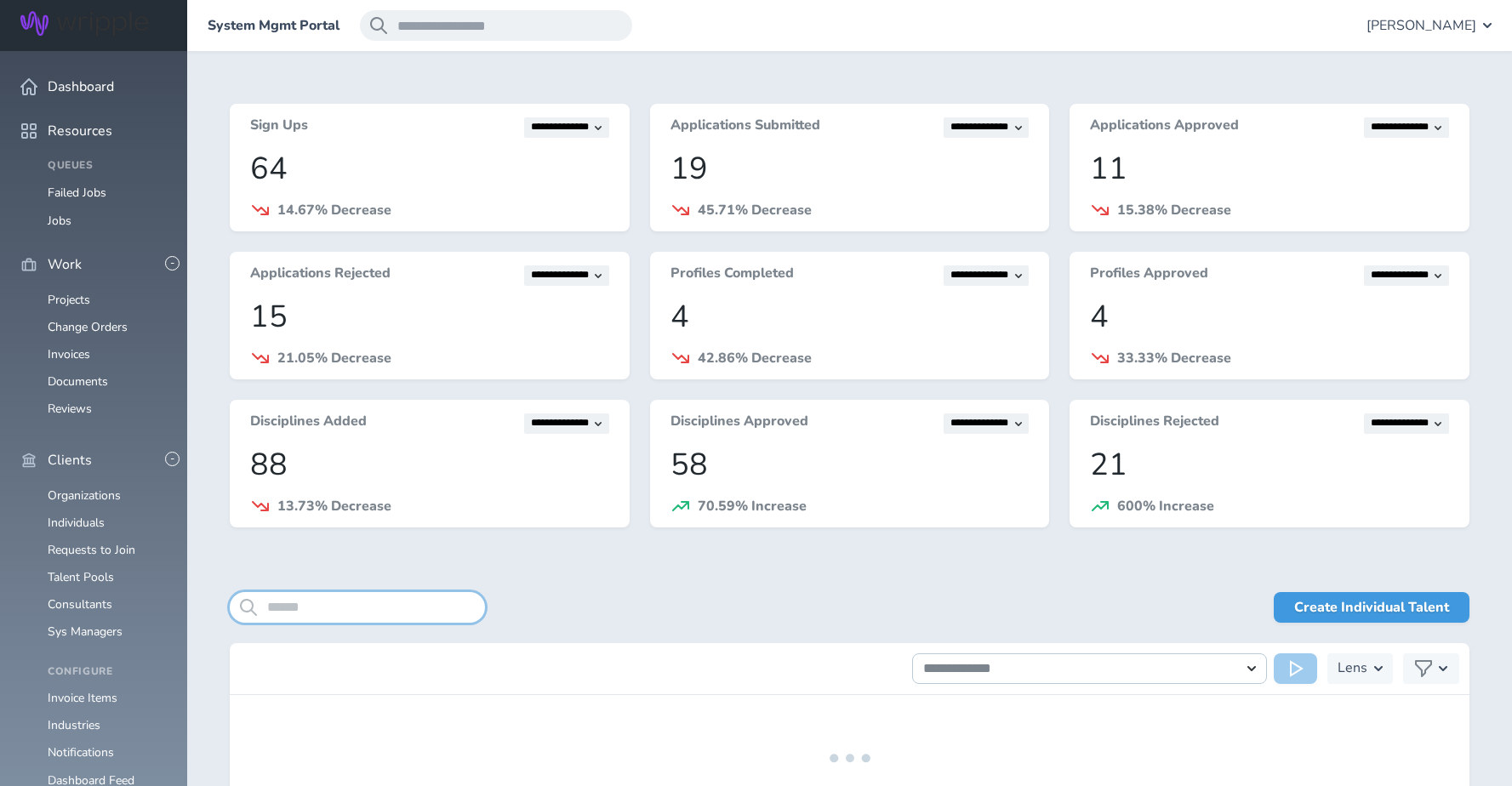
click at [386, 600] on input "search" at bounding box center [357, 607] width 256 height 30
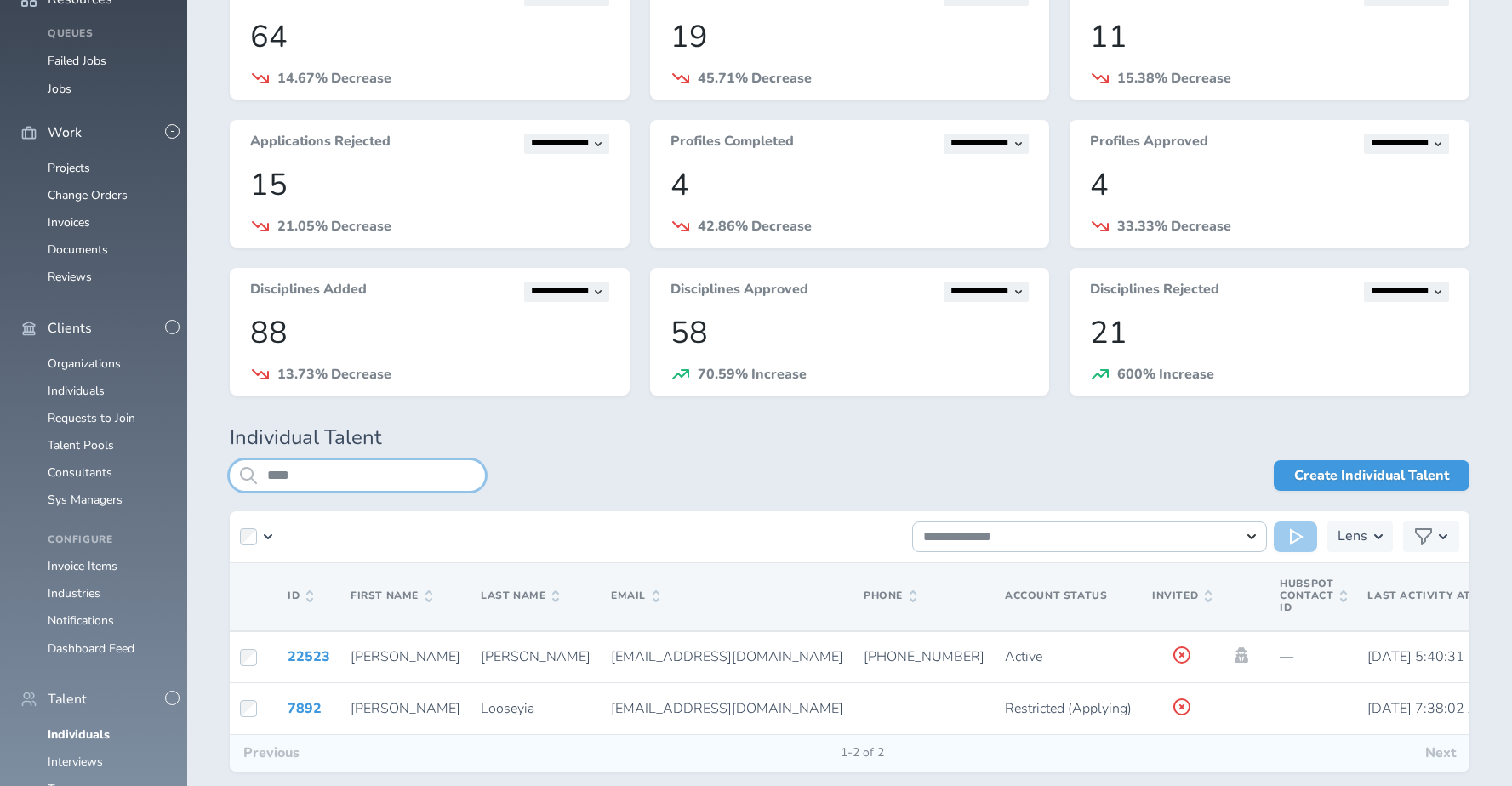
scroll to position [215, 0]
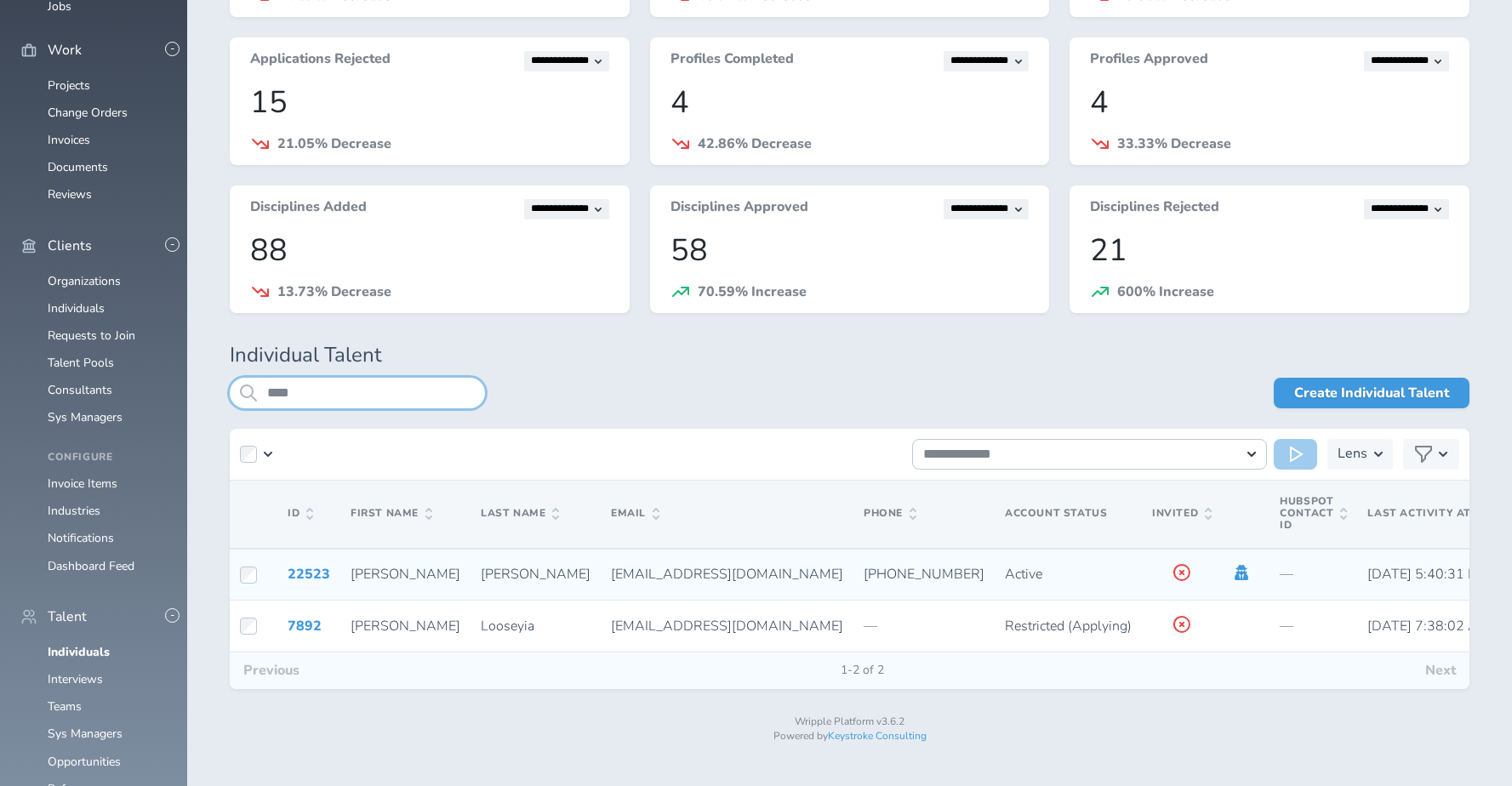
type input "****"
click at [1232, 573] on icon at bounding box center [1241, 572] width 19 height 15
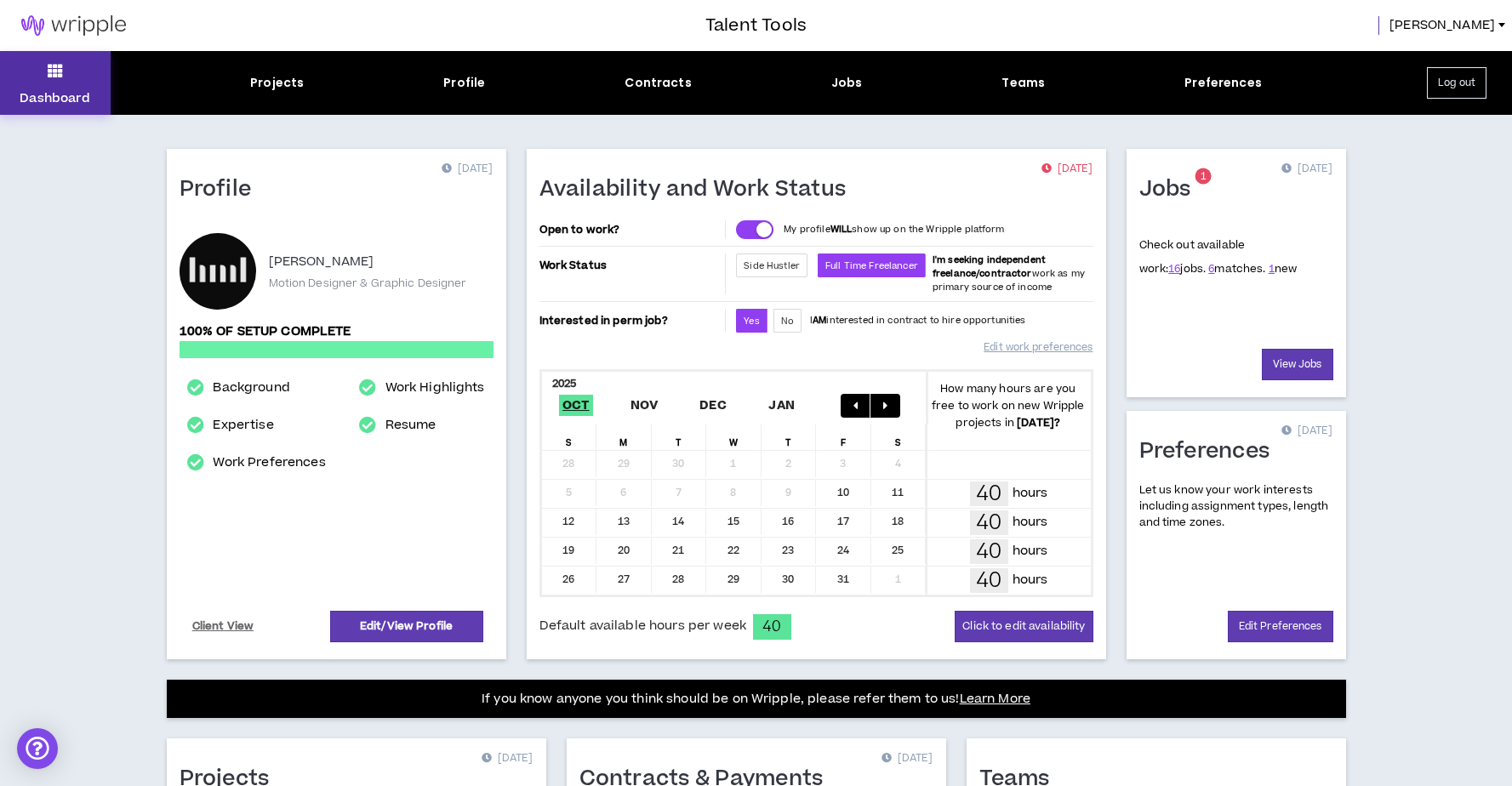
drag, startPoint x: 85, startPoint y: 81, endPoint x: 233, endPoint y: 104, distance: 149.8
click at [231, 103] on div "Dashboard Projects Profile Contracts Jobs Teams Preferences Log out" at bounding box center [756, 83] width 1512 height 64
click at [385, 636] on link "Edit/View Profile" at bounding box center [407, 626] width 153 height 31
select select "*"
select select "US"
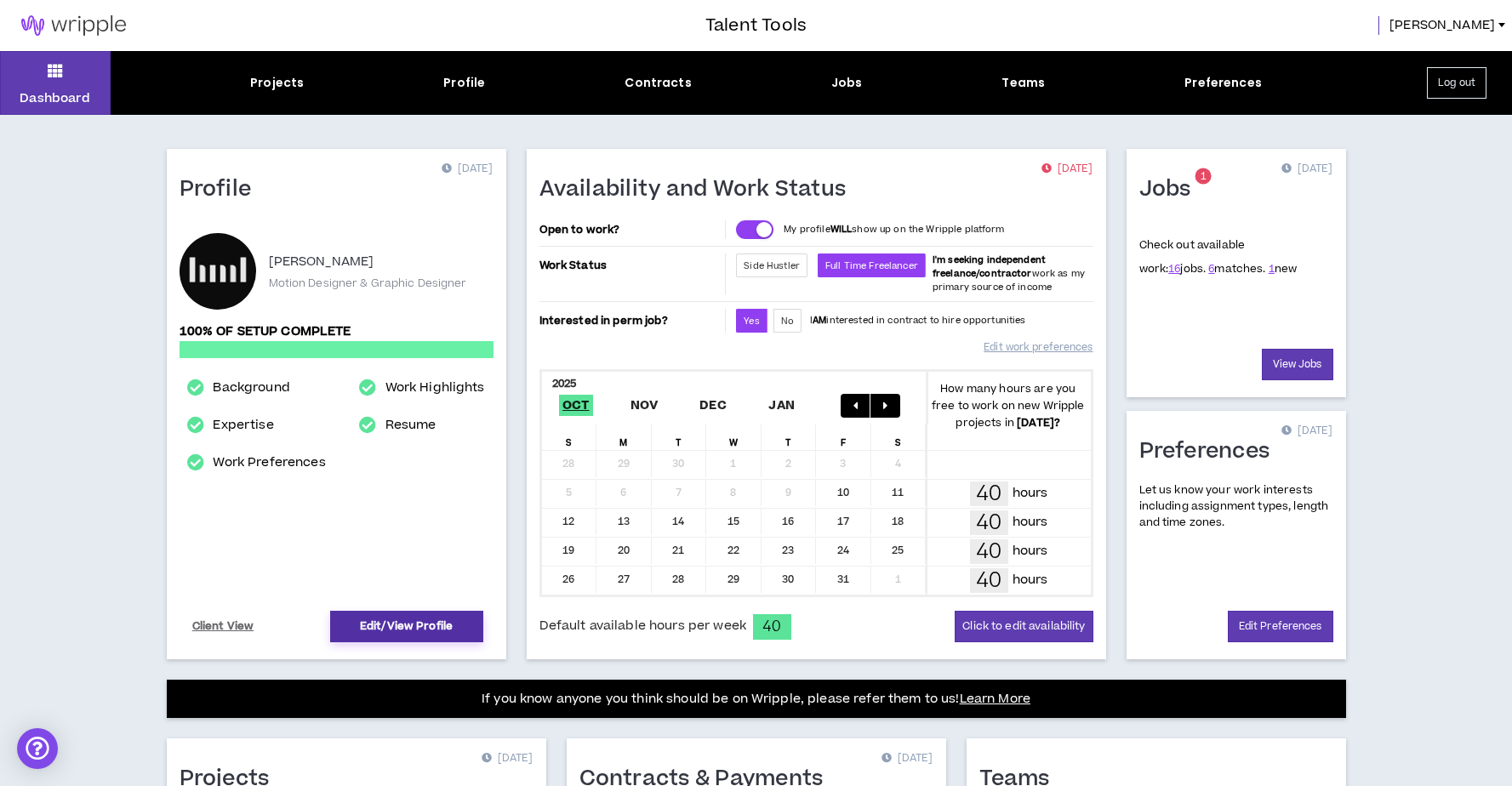
select select "*******"
select select "*"
select select "**********"
select select "***"
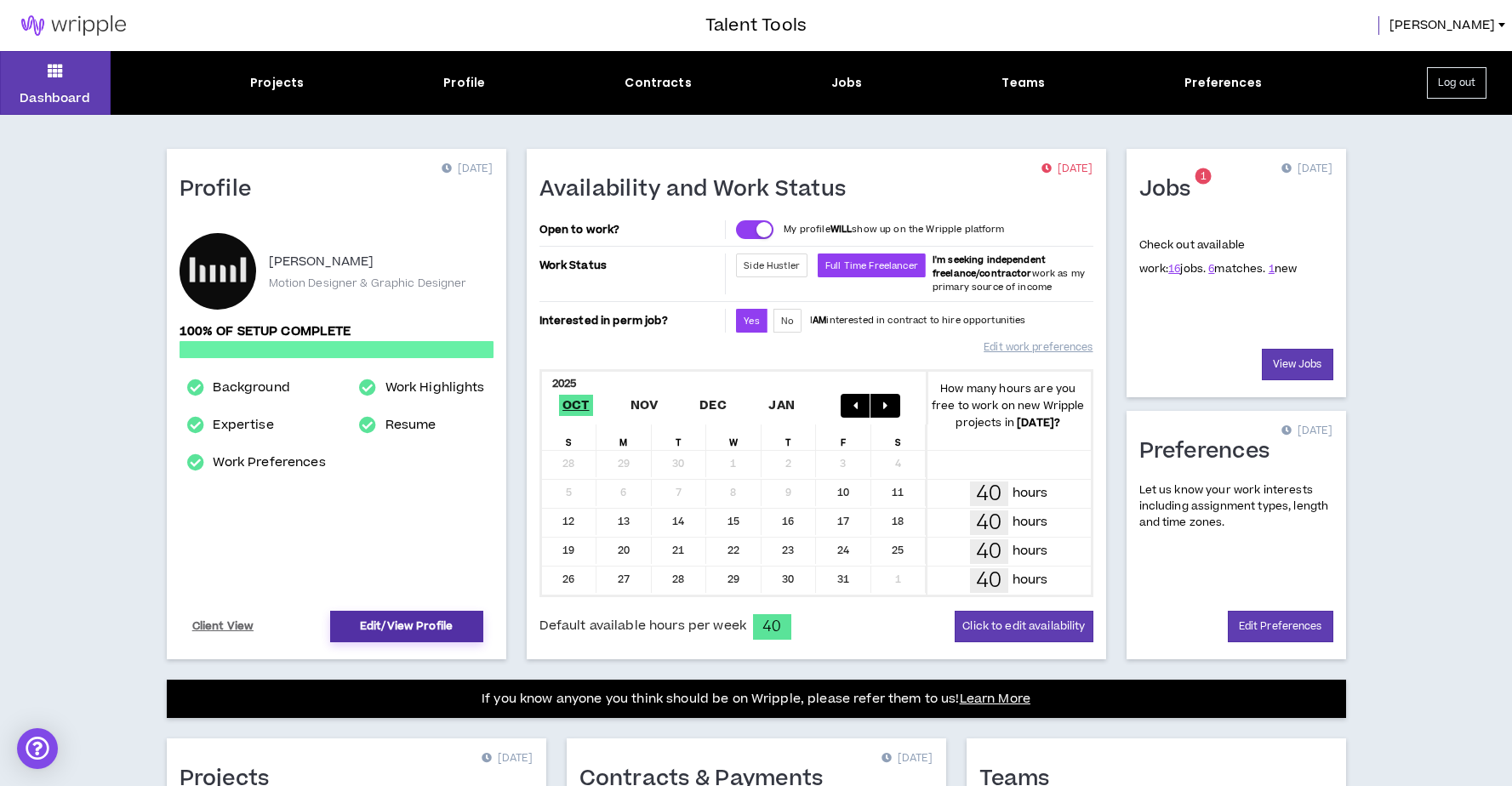
select select "**********"
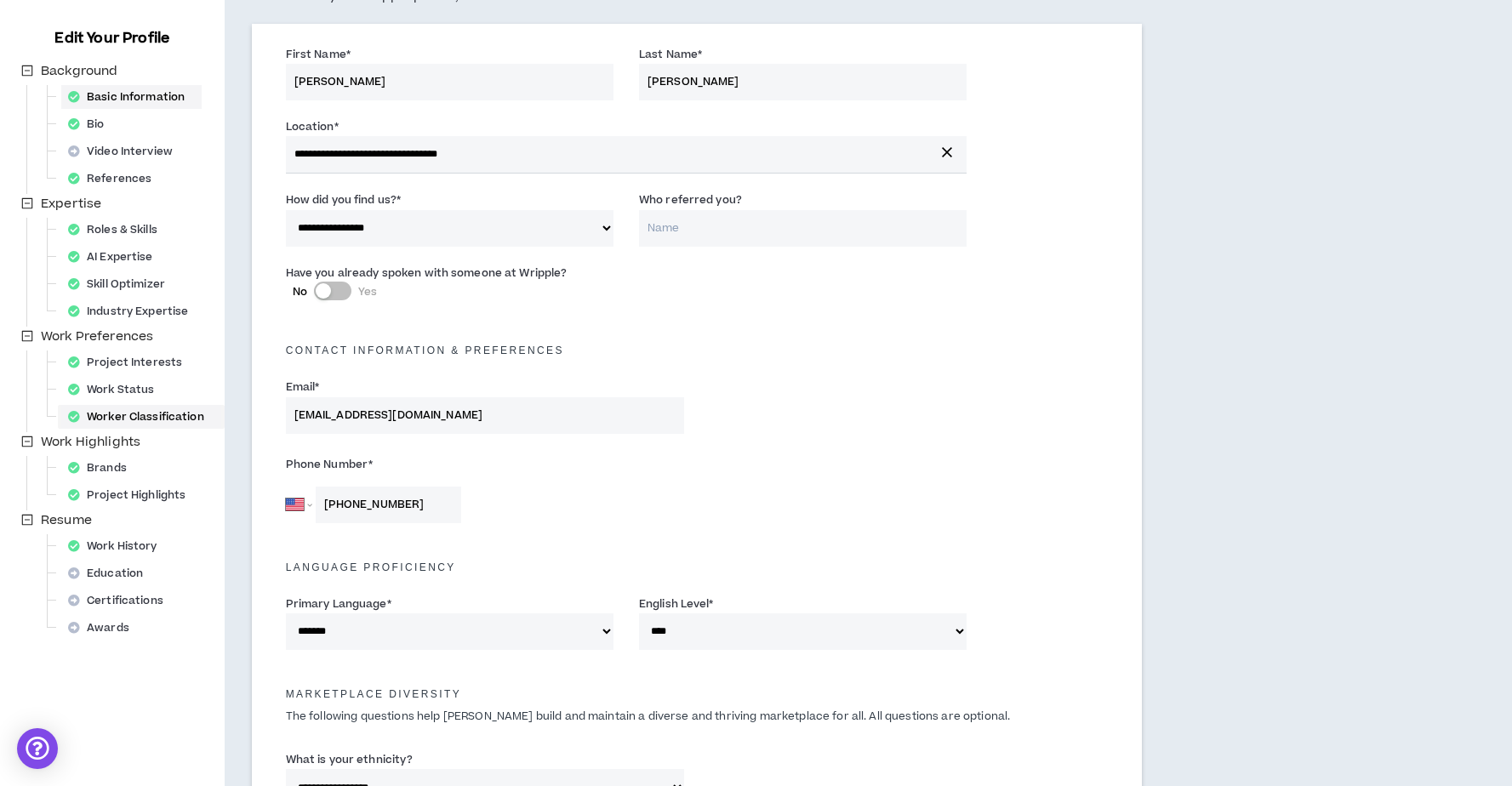
scroll to position [178, 0]
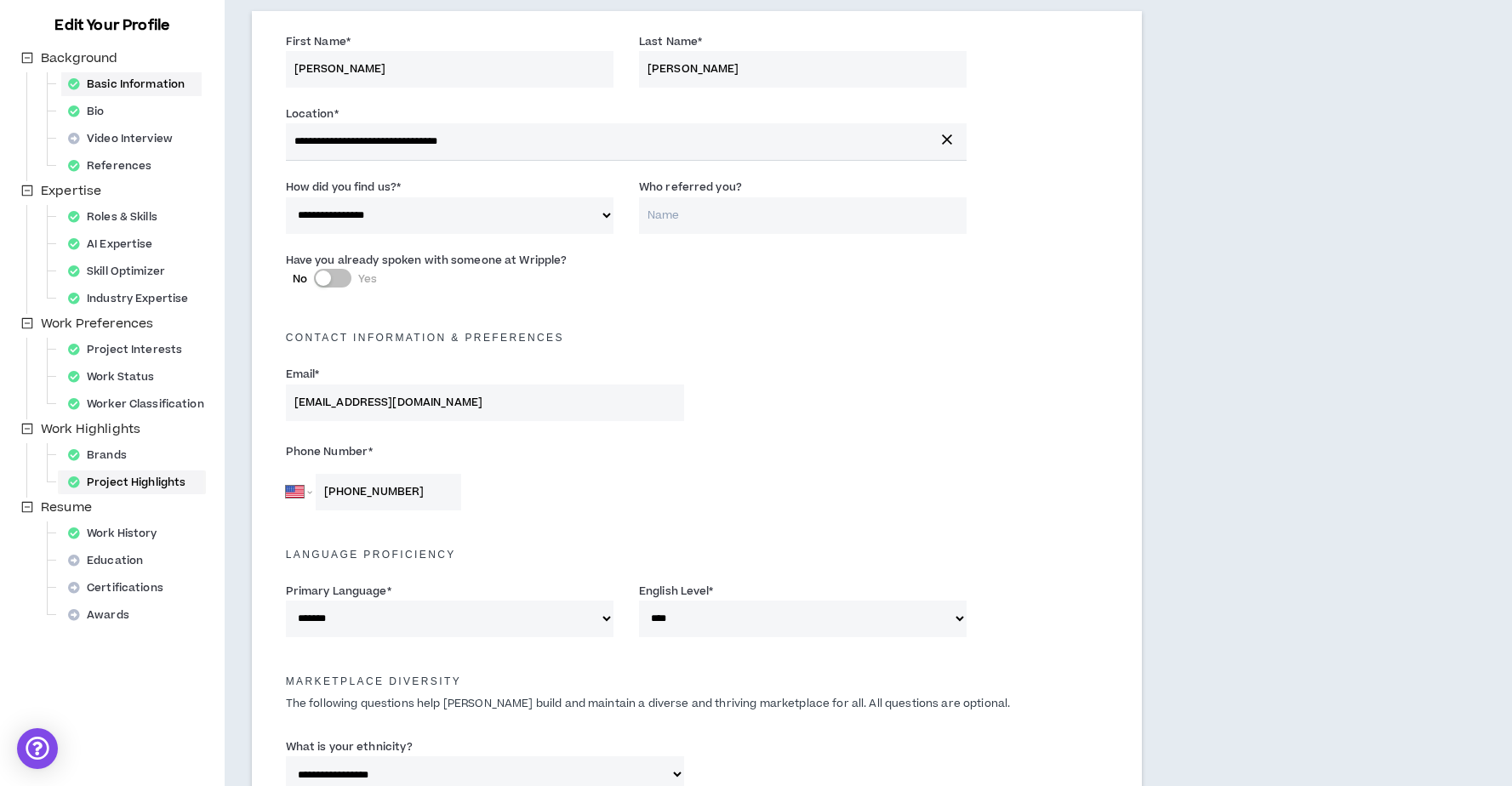
click at [113, 474] on div "Project Highlights" at bounding box center [132, 482] width 142 height 24
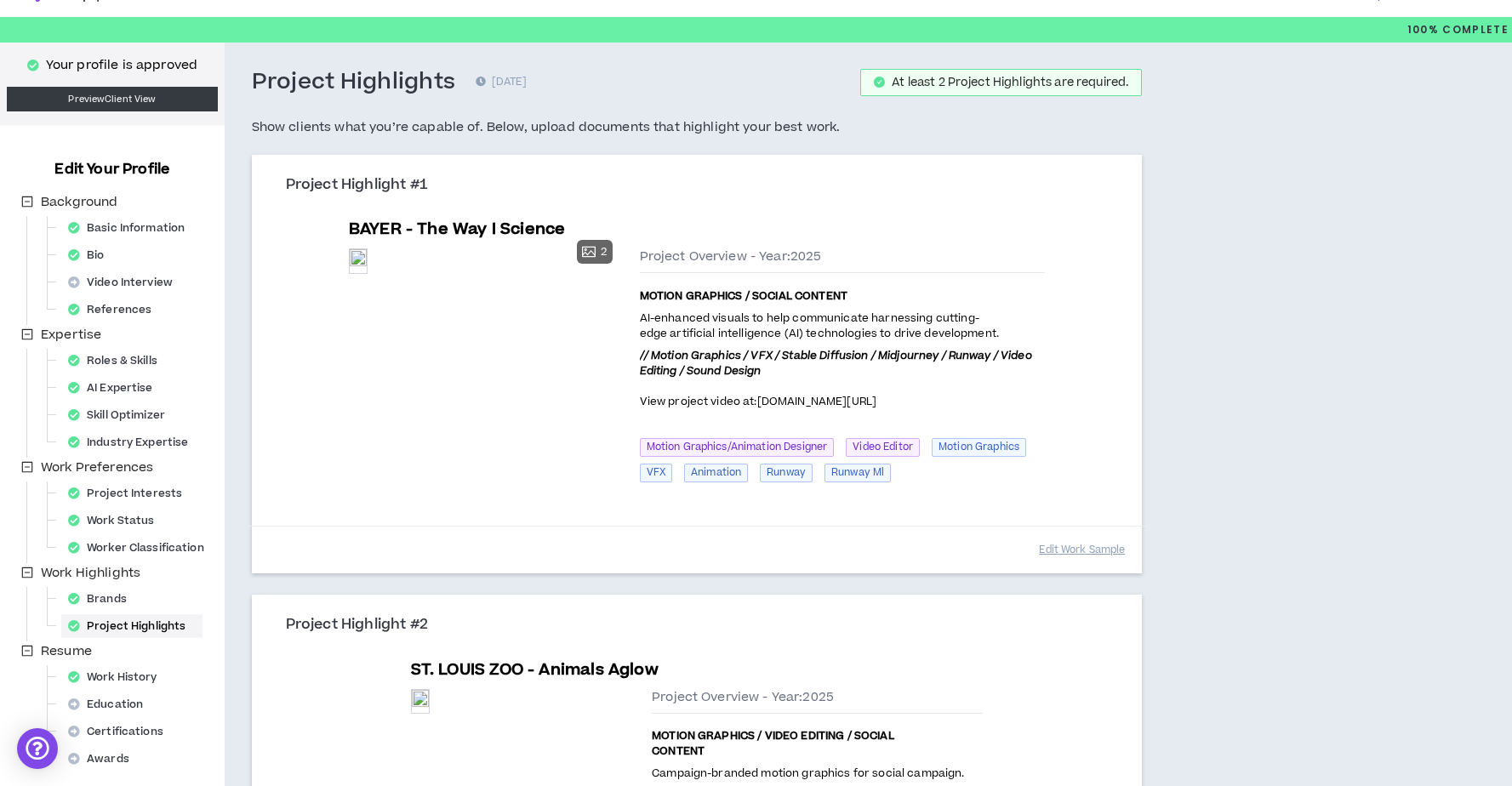
scroll to position [48, 0]
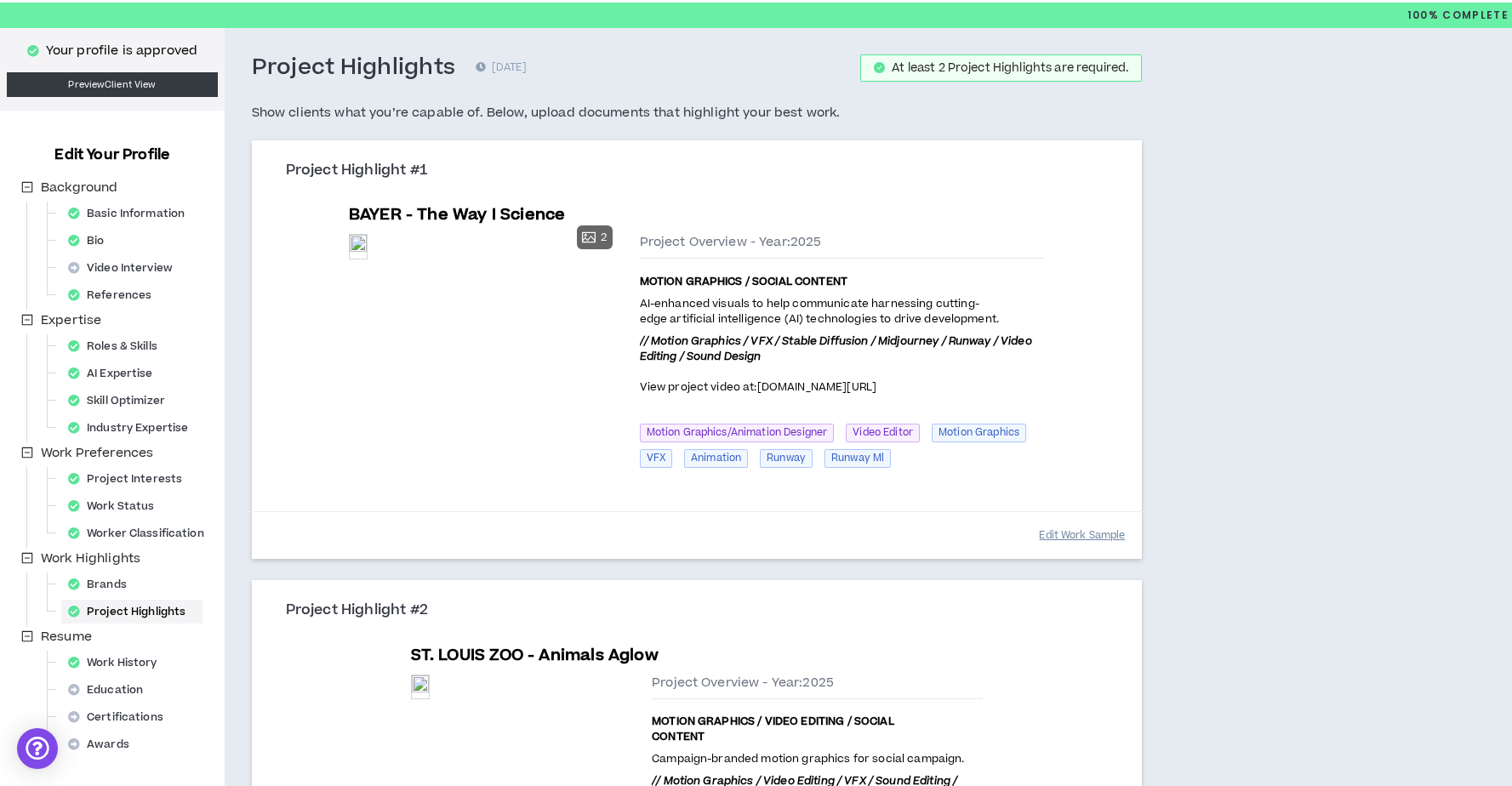
click at [1071, 531] on button "Edit Work Sample" at bounding box center [1082, 535] width 86 height 29
select select "****"
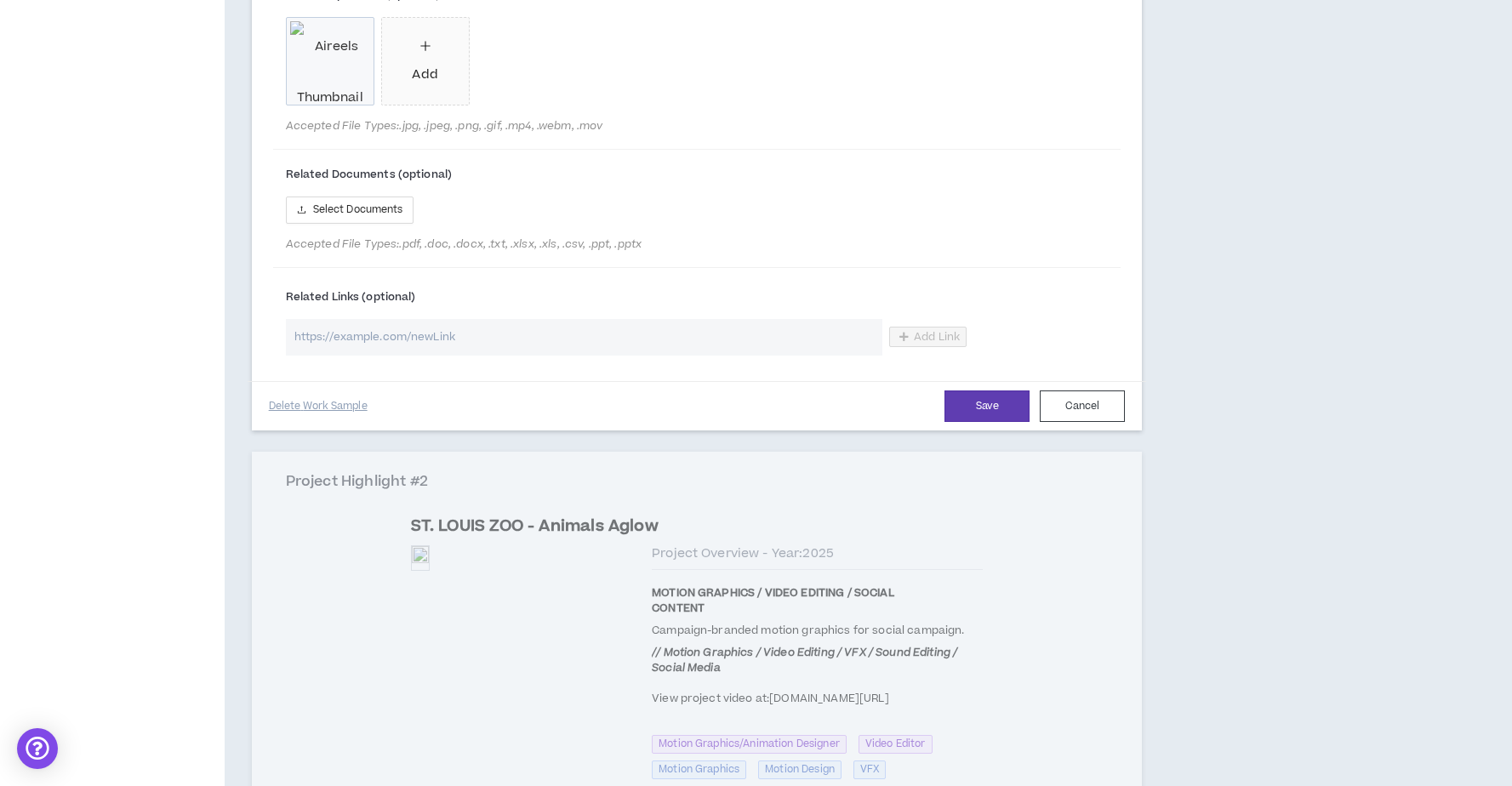
scroll to position [1101, 0]
click at [551, 354] on input "url" at bounding box center [584, 335] width 597 height 36
paste input "[URL][DOMAIN_NAME]"
type input "[URL][DOMAIN_NAME]"
click at [931, 342] on span "Add Link" at bounding box center [937, 335] width 46 height 13
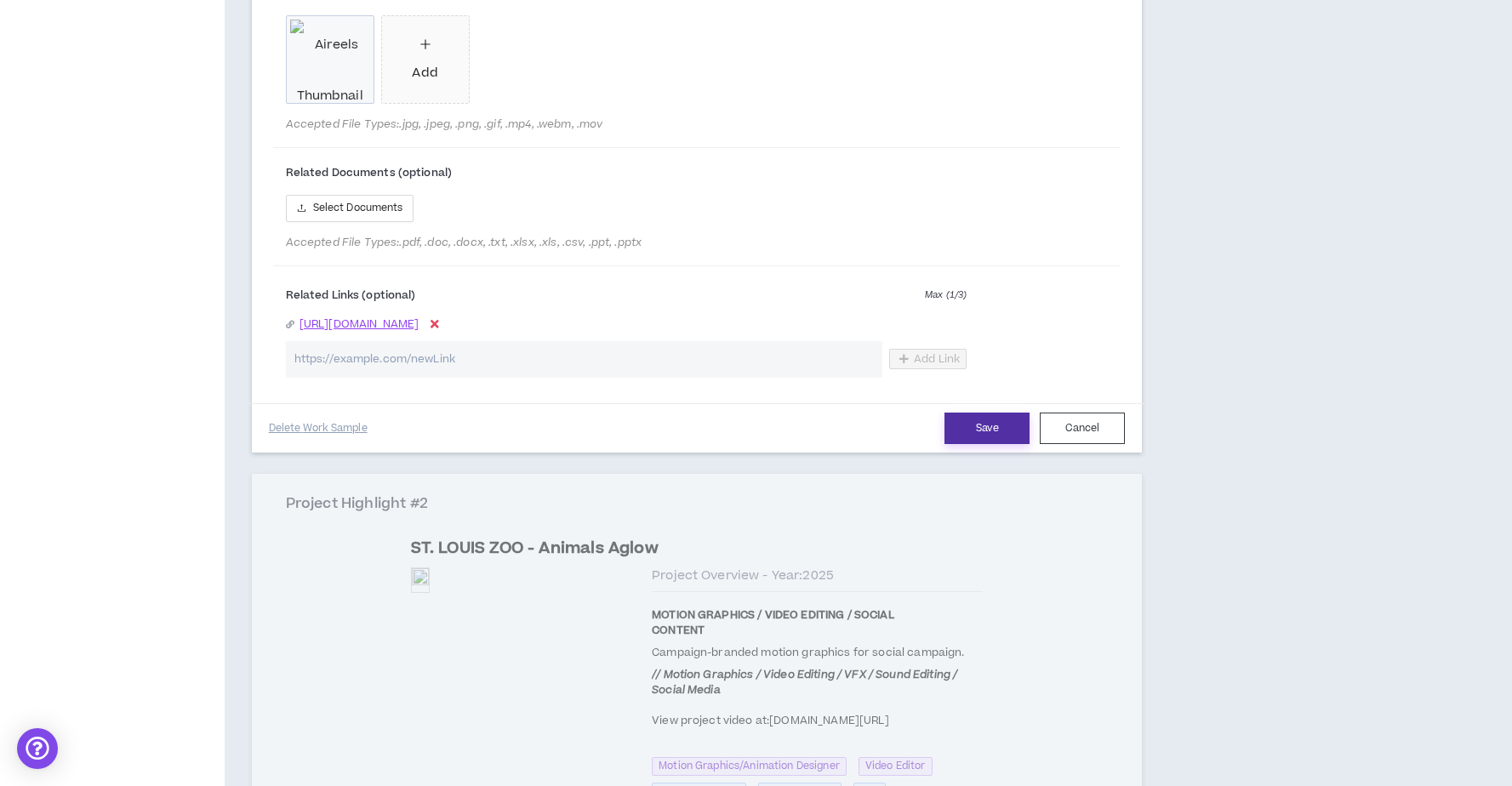
click at [977, 444] on button "Save" at bounding box center [988, 428] width 85 height 31
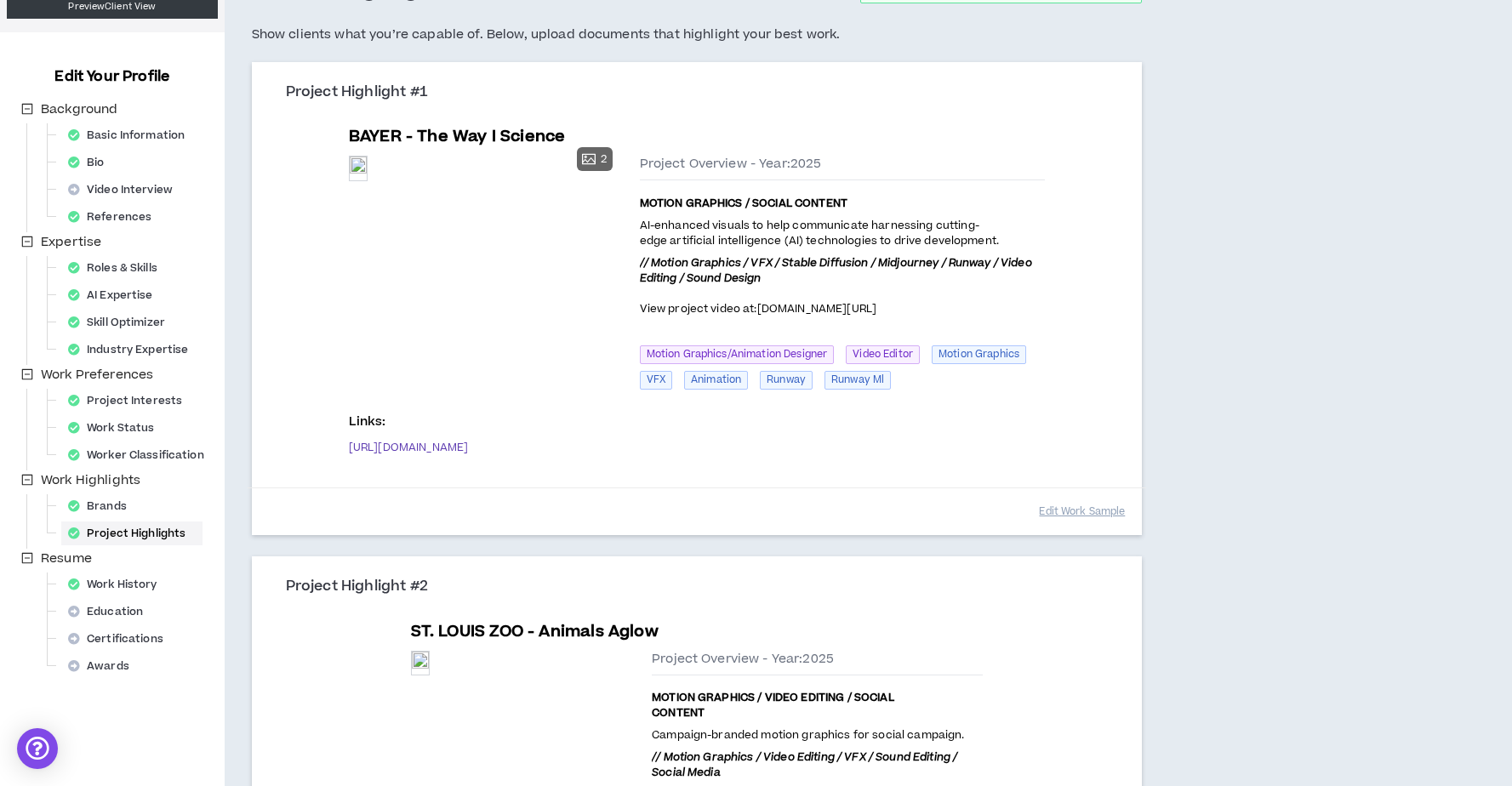
scroll to position [0, 0]
